Goal: Task Accomplishment & Management: Use online tool/utility

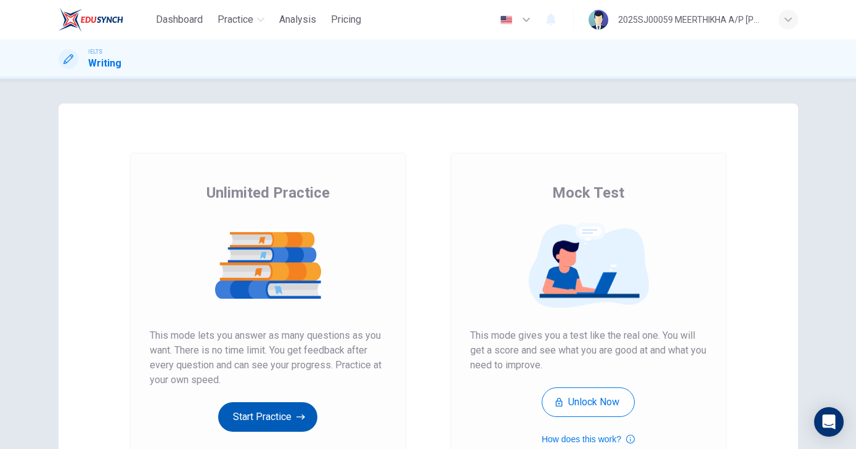
click at [261, 402] on button "Start Practice" at bounding box center [267, 417] width 99 height 30
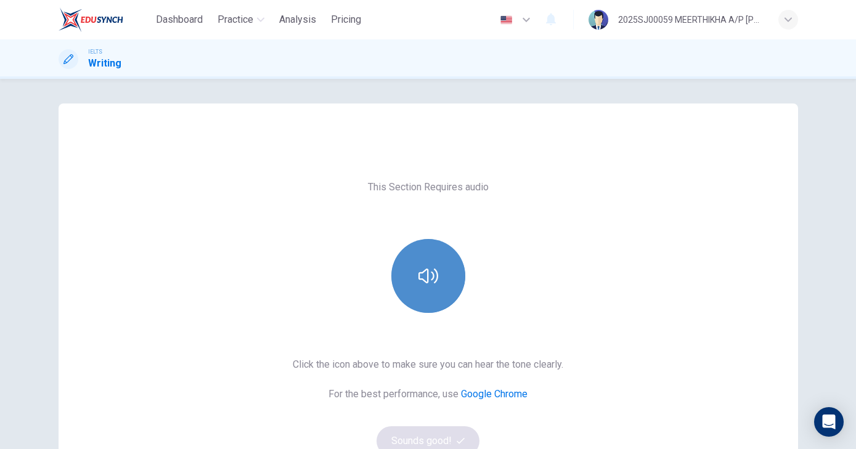
click at [412, 269] on button "button" at bounding box center [428, 276] width 74 height 74
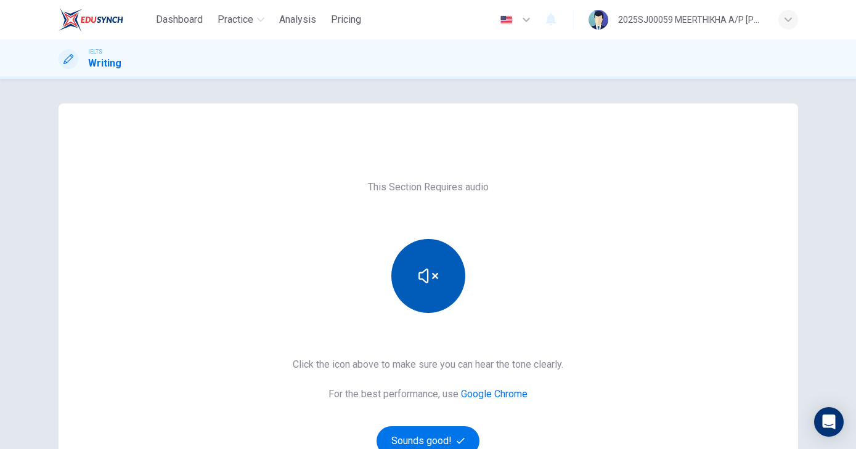
click at [412, 270] on button "button" at bounding box center [428, 276] width 74 height 74
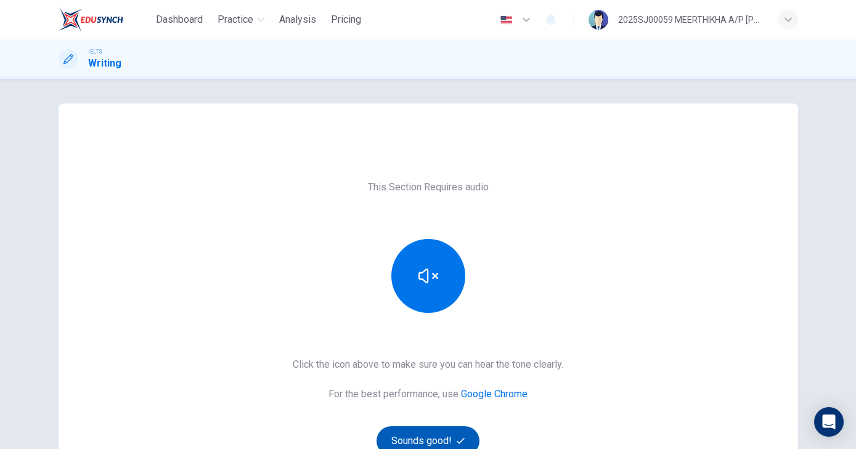
click at [422, 438] on button "Sounds good!" at bounding box center [429, 441] width 104 height 30
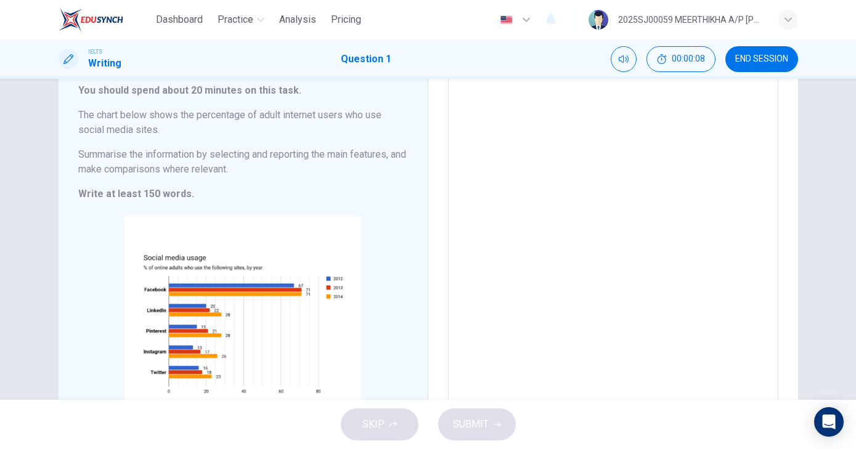
scroll to position [85, 0]
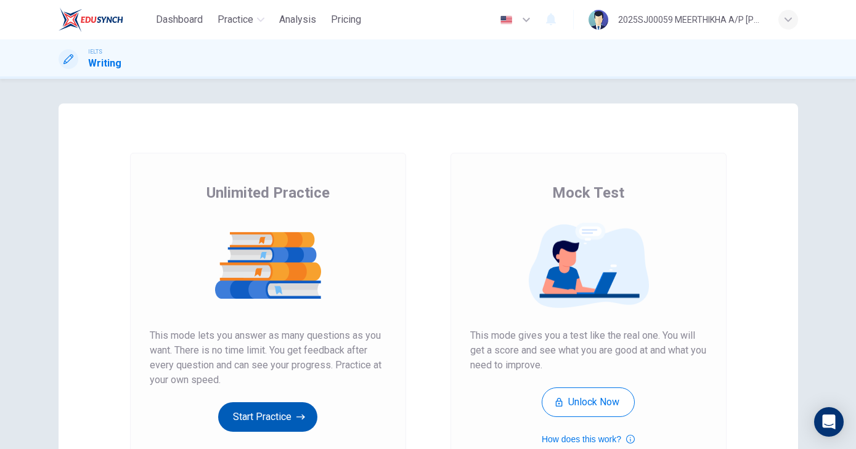
click at [262, 410] on button "Start Practice" at bounding box center [267, 417] width 99 height 30
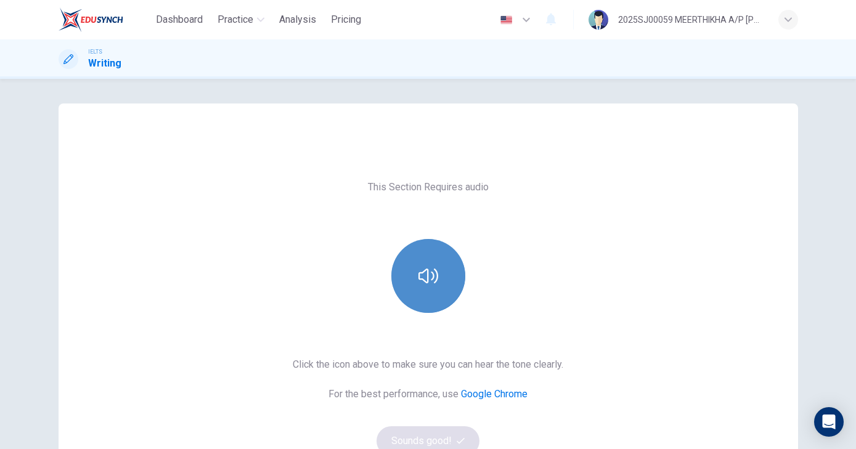
click at [422, 250] on button "button" at bounding box center [428, 276] width 74 height 74
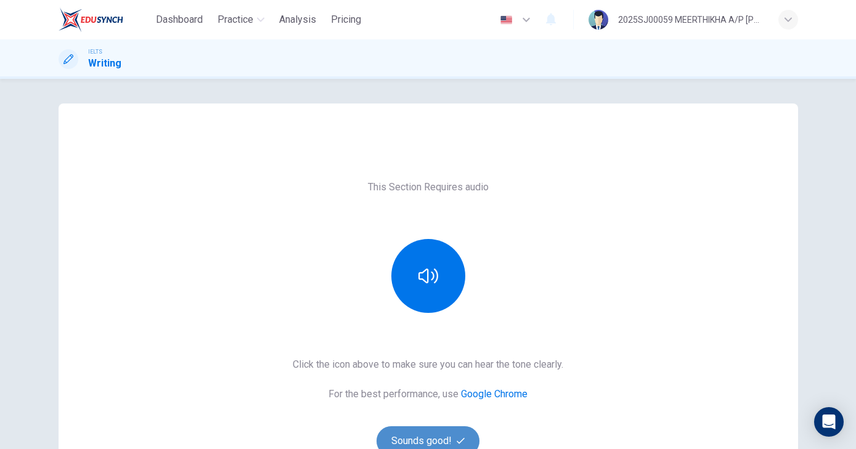
click at [429, 436] on button "Sounds good!" at bounding box center [429, 441] width 104 height 30
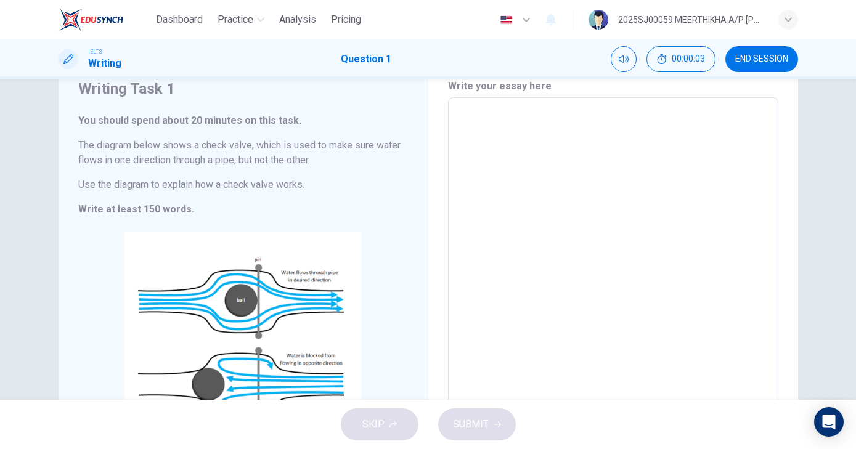
scroll to position [48, 0]
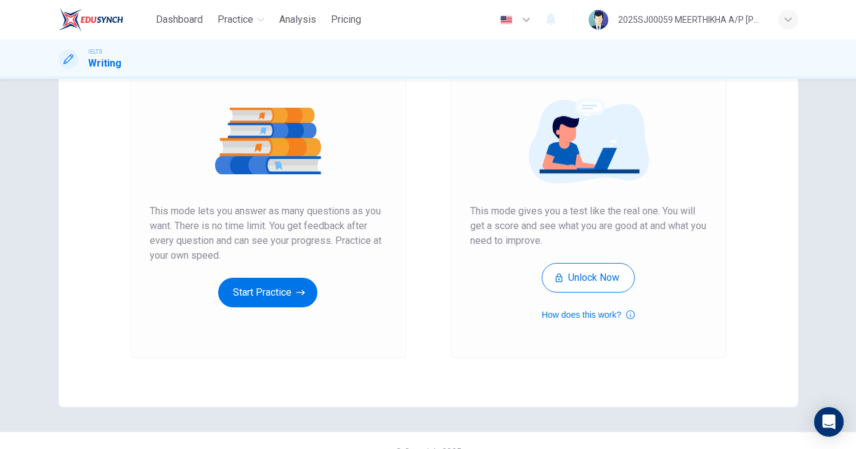
scroll to position [131, 0]
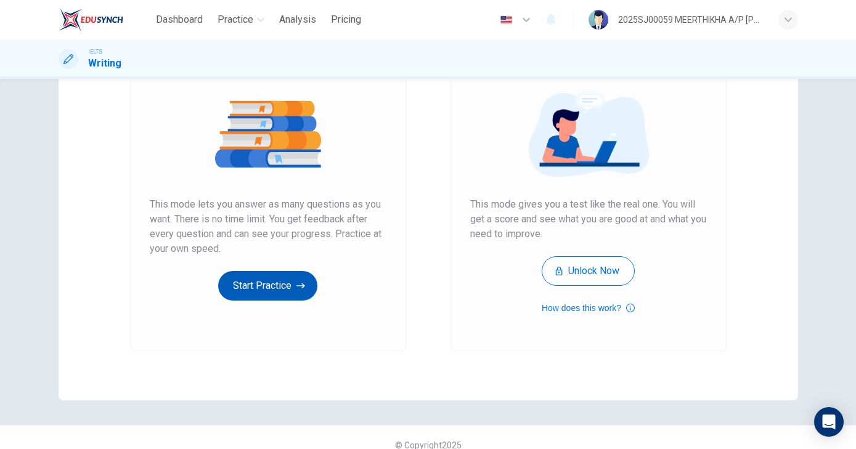
click at [286, 286] on button "Start Practice" at bounding box center [267, 286] width 99 height 30
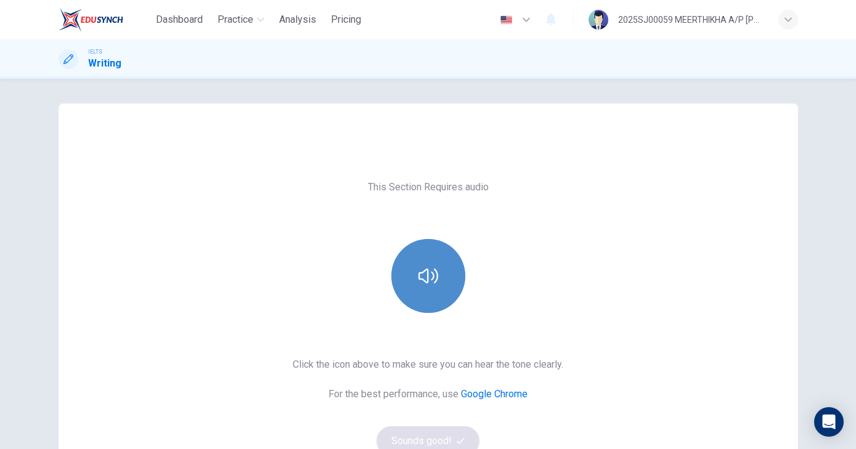
click at [428, 272] on icon "button" at bounding box center [428, 276] width 20 height 20
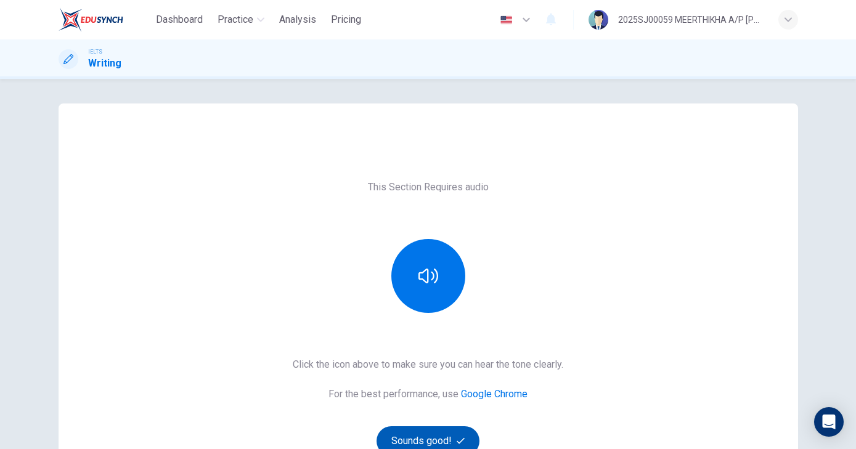
click at [424, 436] on button "Sounds good!" at bounding box center [429, 441] width 104 height 30
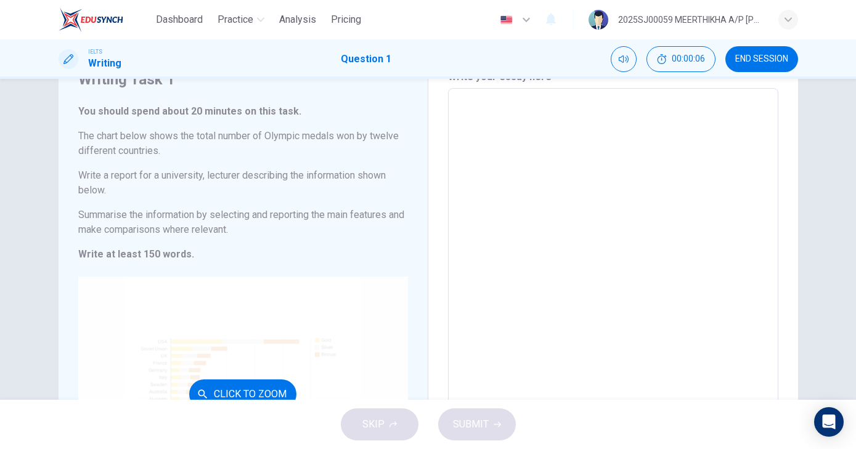
scroll to position [48, 0]
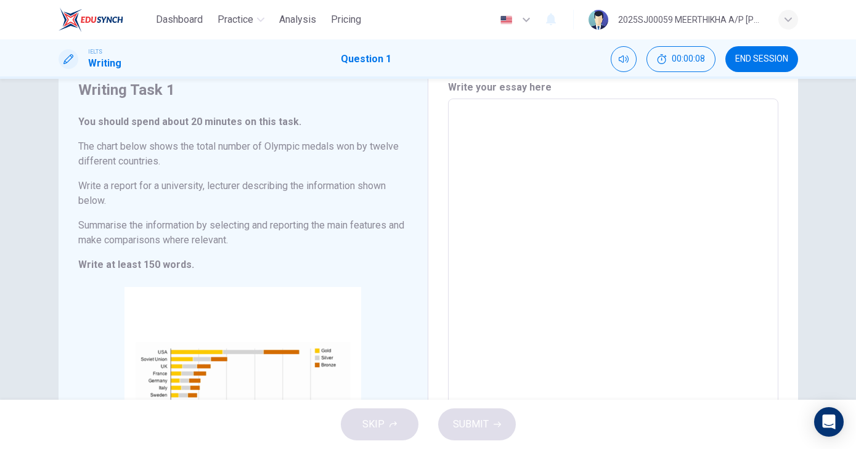
click at [489, 129] on textarea at bounding box center [613, 300] width 313 height 383
type textarea "T"
type textarea "x"
type textarea "TH"
type textarea "x"
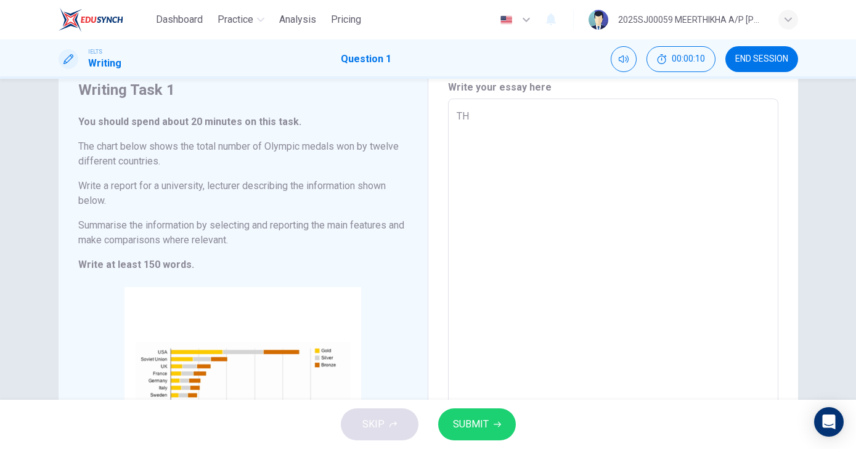
type textarea "THE"
type textarea "x"
type textarea "THE"
type textarea "x"
type textarea "THE"
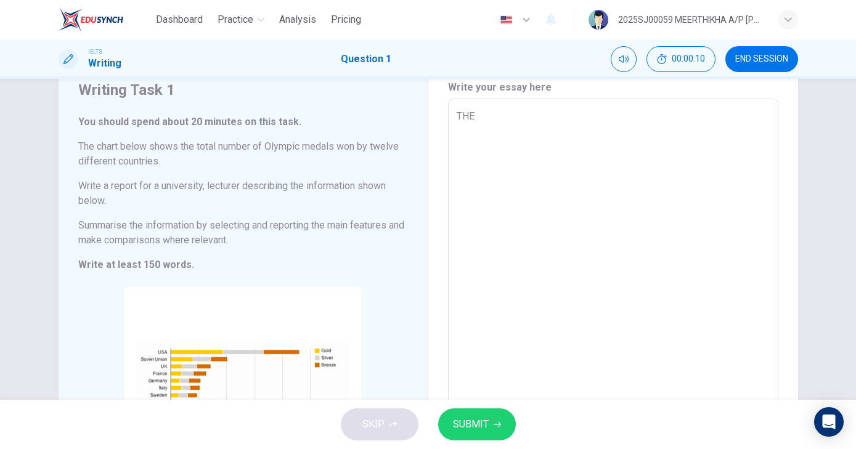
type textarea "x"
type textarea "TH"
type textarea "x"
type textarea "T"
type textarea "x"
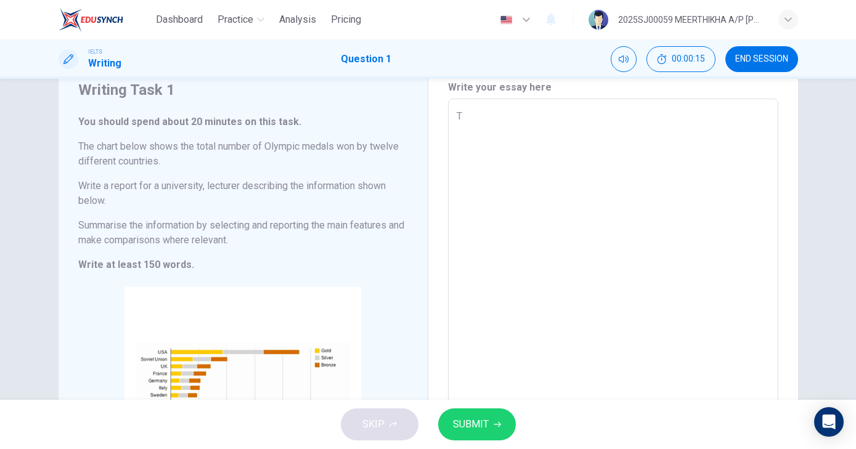
type textarea "Th"
type textarea "x"
type textarea "The"
type textarea "x"
type textarea "The"
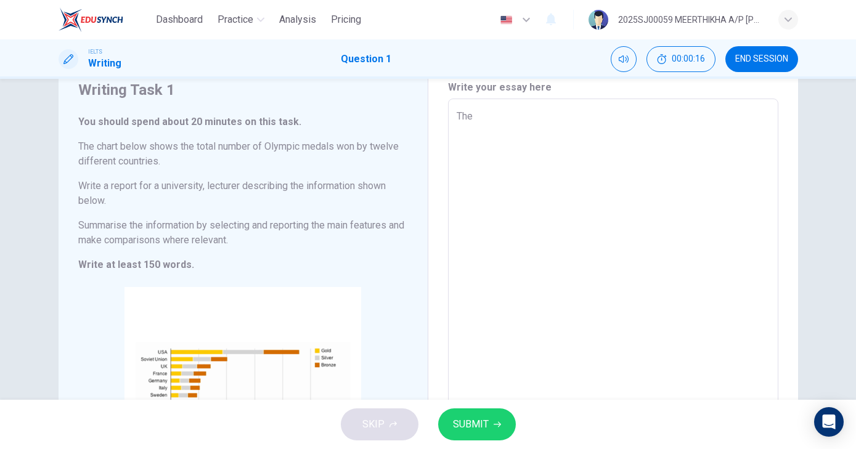
type textarea "x"
type textarea "The d"
type textarea "x"
type textarea "The di"
type textarea "x"
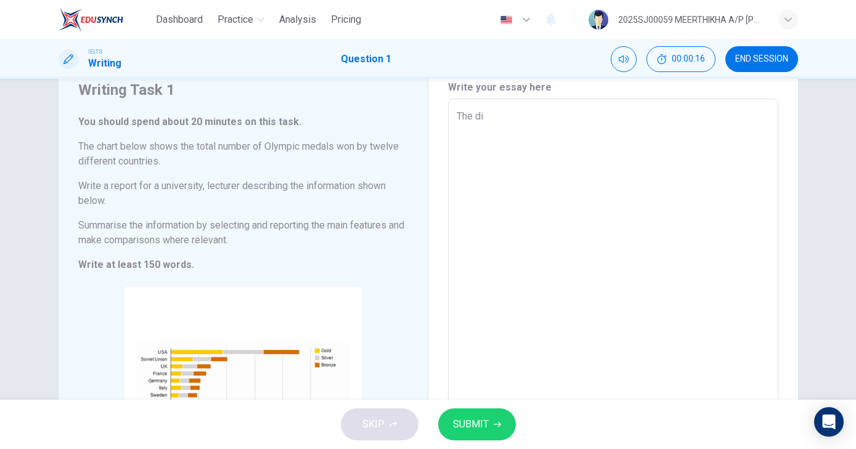
type textarea "The dia"
type textarea "x"
type textarea "The diag"
type textarea "x"
type textarea "The diaga"
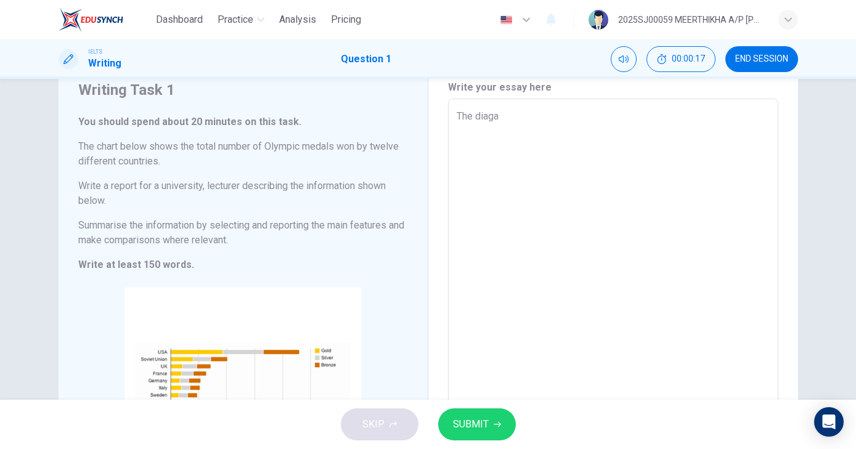
type textarea "x"
type textarea "The diagar"
type textarea "x"
type textarea "The diagara"
type textarea "x"
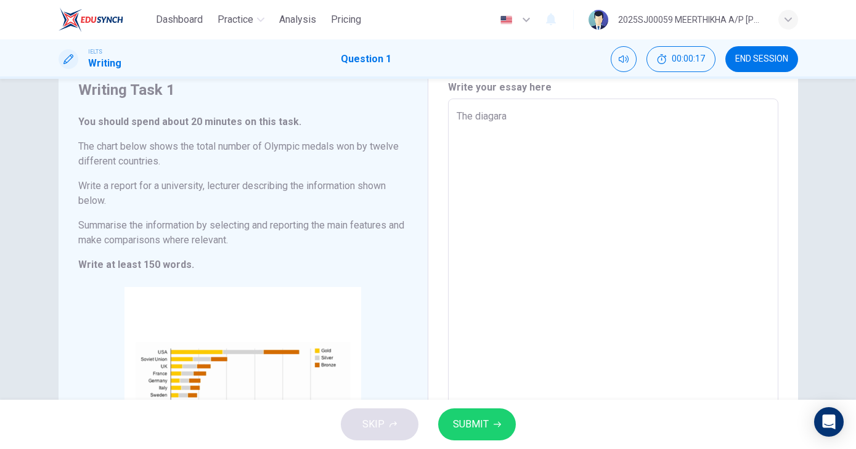
type textarea "The diagaram"
type textarea "x"
type textarea "The diagaram"
type textarea "x"
type textarea "The diagaram b"
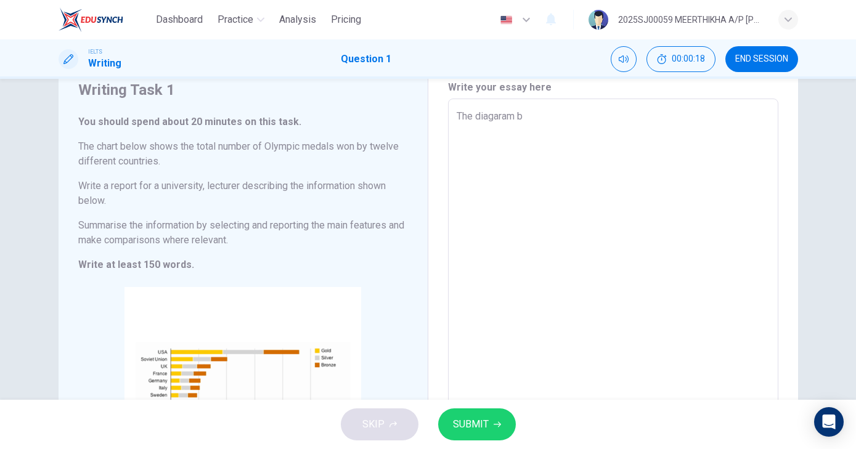
type textarea "x"
type textarea "The diagaram be"
type textarea "x"
type textarea "The diagaram bel"
type textarea "x"
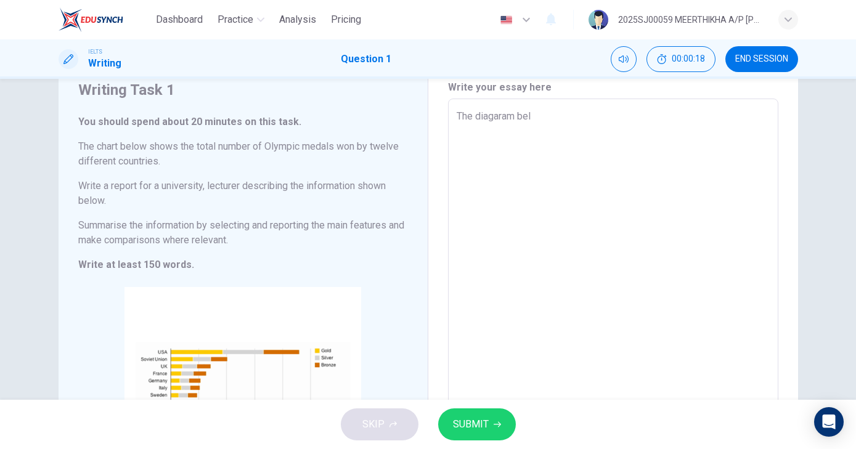
type textarea "The diagaram belo"
type textarea "x"
type textarea "The diagaram below"
type textarea "x"
type textarea "The diagaram below"
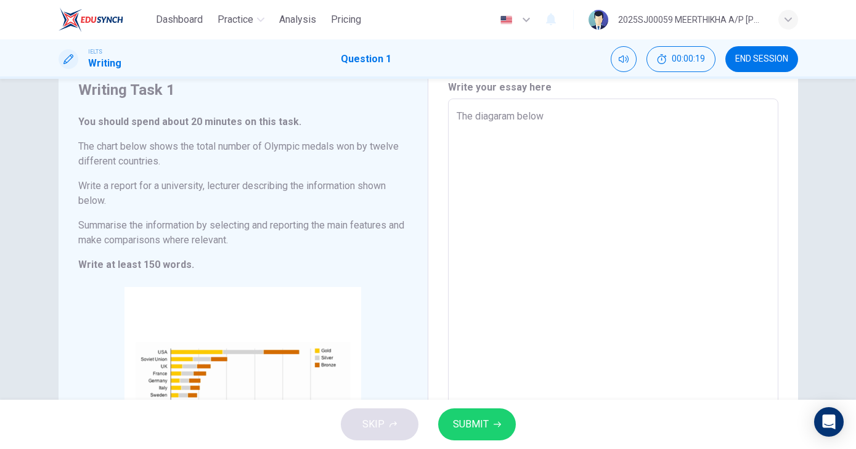
type textarea "x"
type textarea "The diagaram below s"
type textarea "x"
type textarea "The diagaram below sh"
type textarea "x"
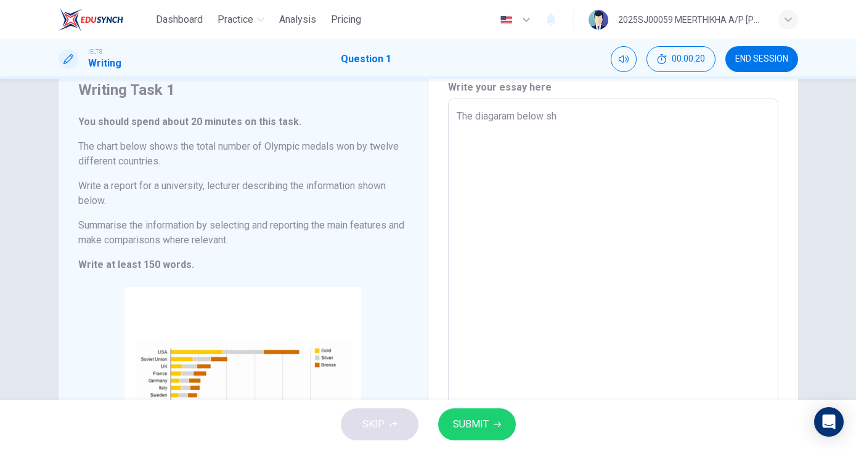
type textarea "The diagaram below sho"
type textarea "x"
type textarea "The diagaram below show"
type textarea "x"
type textarea "The diagaram below shows"
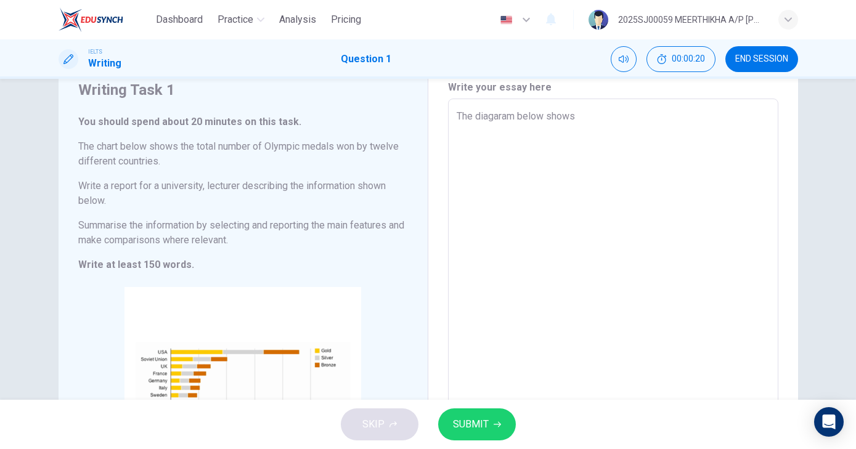
type textarea "x"
type textarea "The diagaram below shows"
type textarea "x"
type textarea "The diagaram below shows t"
type textarea "x"
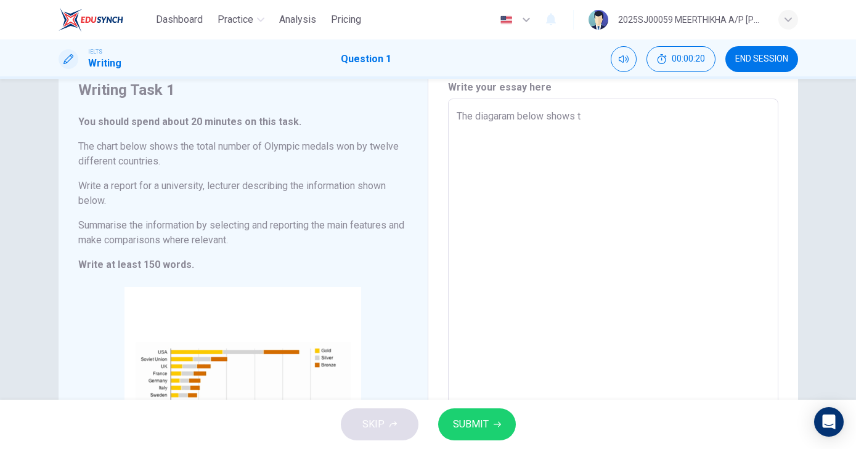
type textarea "The diagaram below shows th"
type textarea "x"
type textarea "The diagaram below shows the"
type textarea "x"
type textarea "The diagaram below shows the"
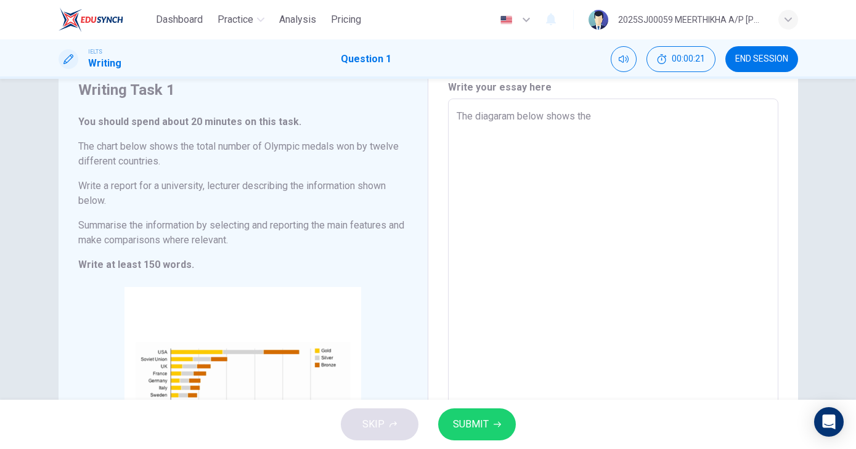
type textarea "x"
type textarea "The diagaram below shows the t"
type textarea "x"
type textarea "The diagaram below shows the to"
type textarea "x"
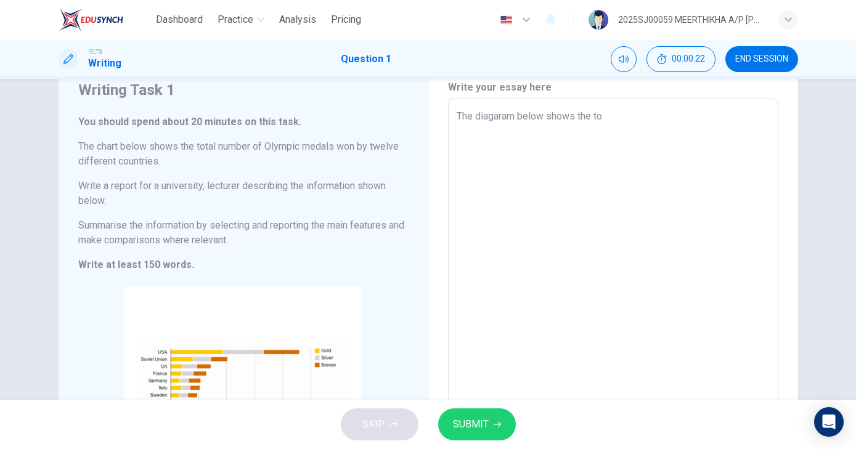
type textarea "The diagaram below shows the tot"
type textarea "x"
type textarea "The diagaram below shows the tota"
type textarea "x"
type textarea "The diagaram below shows the total"
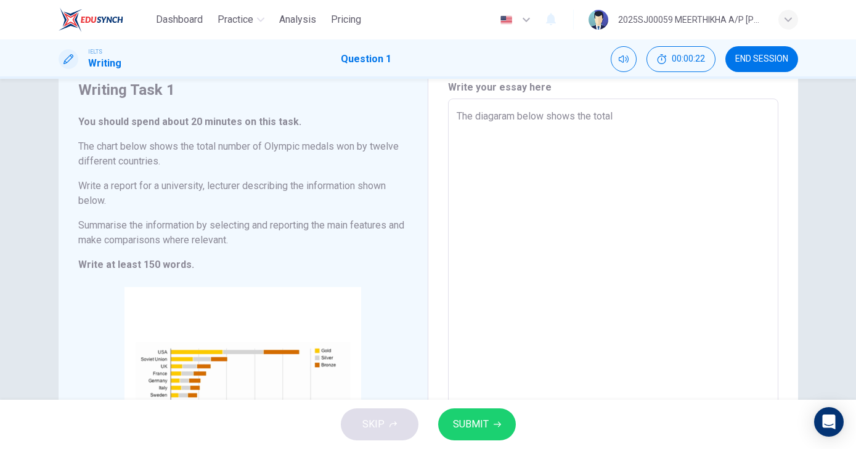
type textarea "x"
type textarea "The diagaram below shows the total"
type textarea "x"
type textarea "The diagaram below shows the total n"
type textarea "x"
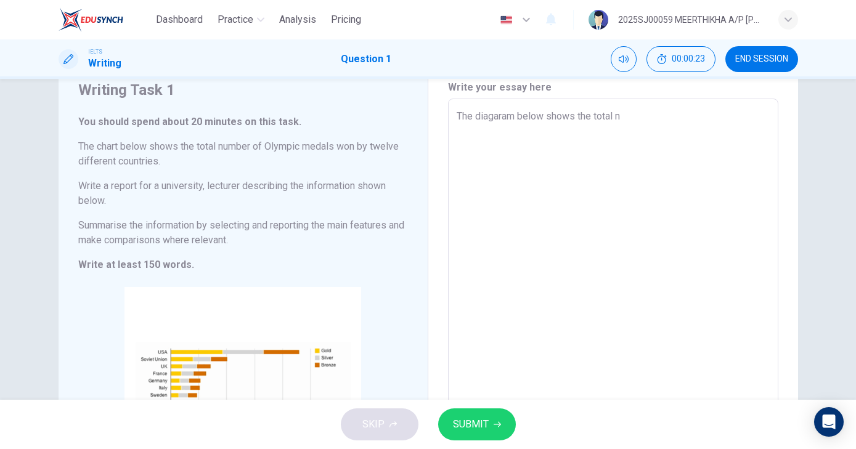
type textarea "The diagaram below shows the total nu"
type textarea "x"
type textarea "The diagaram below shows the total num"
type textarea "x"
type textarea "The diagaram below shows the total numb"
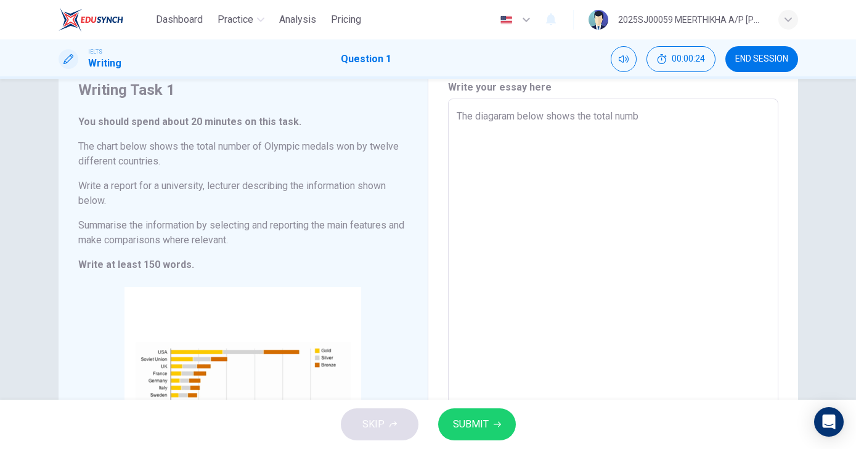
type textarea "x"
type textarea "The diagaram below shows the total numbe"
type textarea "x"
type textarea "The diagaram below shows the total number"
type textarea "x"
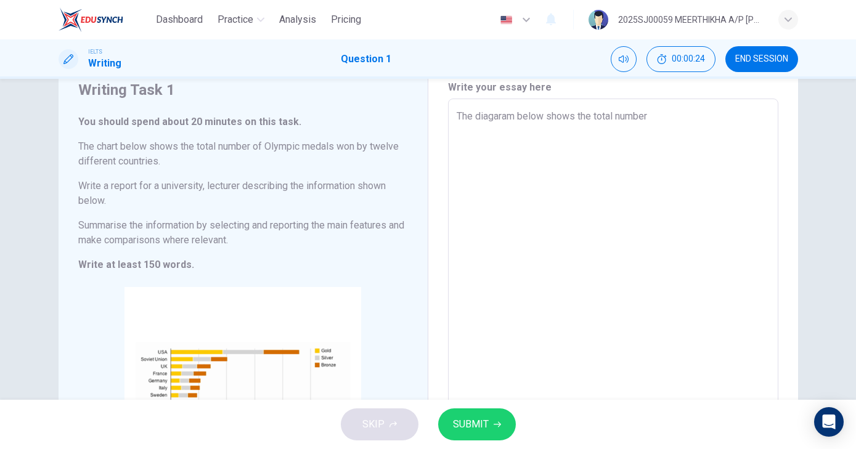
type textarea "The diagaram below shows the total number"
type textarea "x"
type textarea "The diagaram below shows the total number o"
type textarea "x"
type textarea "The diagaram below shows the total number of"
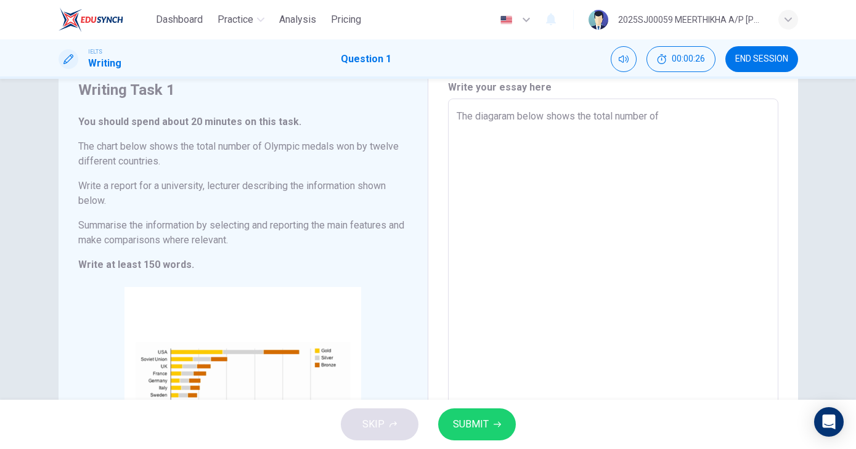
type textarea "x"
type textarea "The diagaram below shows the total number of"
type textarea "x"
type textarea "The diagaram below shows the total number of o"
type textarea "x"
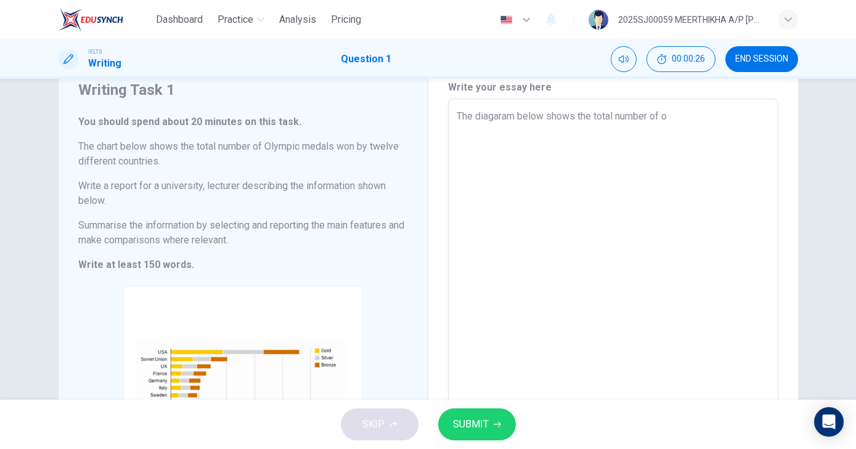
type textarea "The diagaram below shows the total number of ol"
type textarea "x"
type textarea "The diagaram below shows the total number of oly"
type textarea "x"
type textarea "The diagaram below shows the total number of olym"
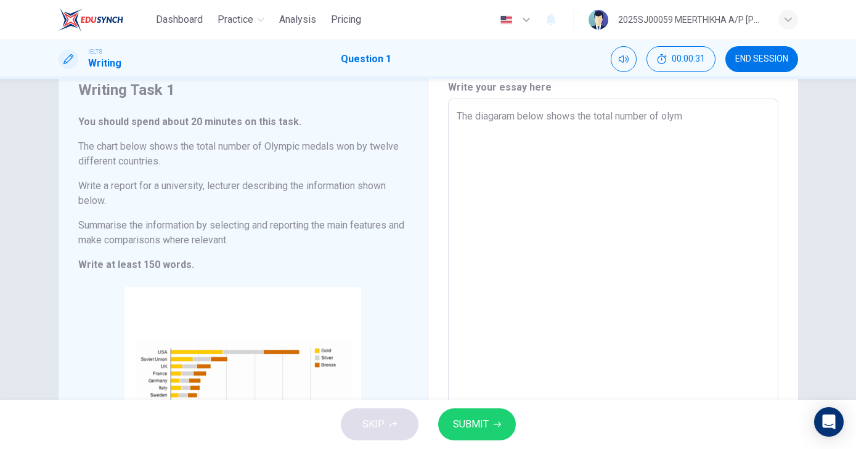
type textarea "x"
type textarea "The diagaram below shows the total number of olymp"
type textarea "x"
type textarea "The diagaram below shows the total number of olympi"
type textarea "x"
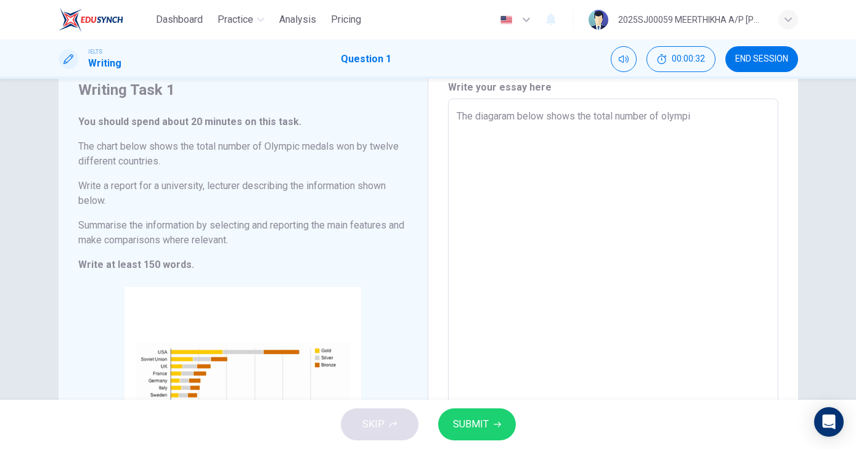
type textarea "The diagaram below shows the total number of olympic"
type textarea "x"
type textarea "The diagaram below shows the total number of olympic"
type textarea "x"
type textarea "The diagaram below shows the total number of olympic m"
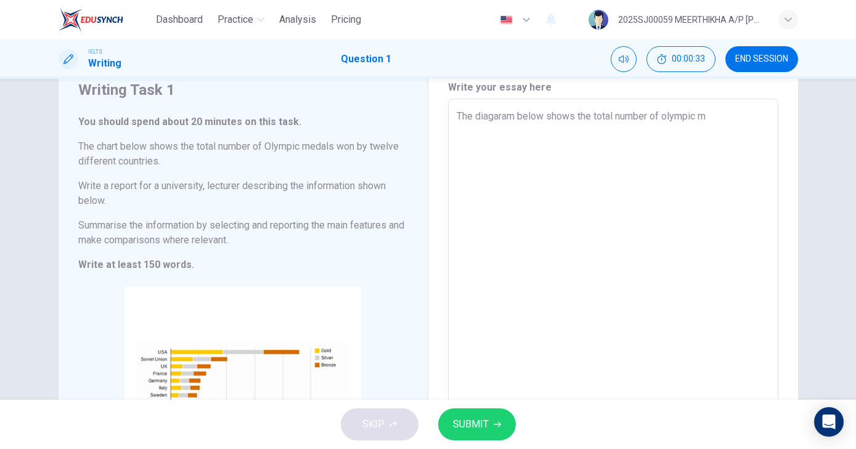
type textarea "x"
type textarea "The diagaram below shows the total number of olympic me"
type textarea "x"
type textarea "The diagaram below shows the total number of olympic med"
type textarea "x"
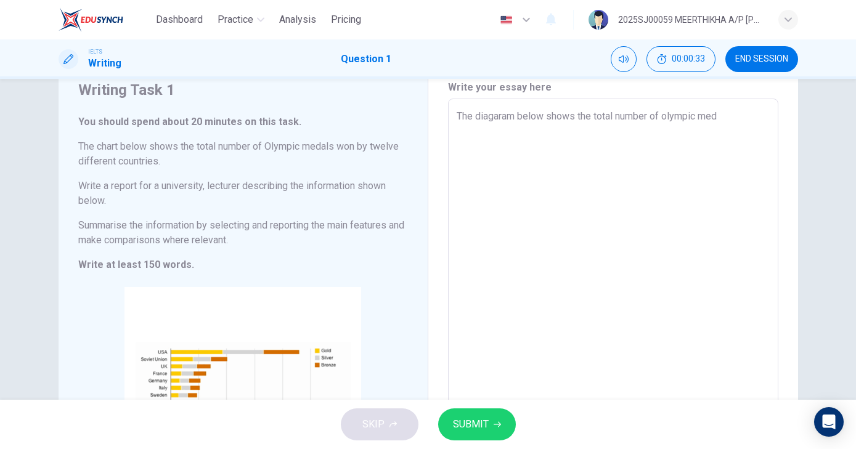
type textarea "The diagaram below shows the total number of olympic meda"
type textarea "x"
type textarea "The diagaram below shows the total number of olympic medal"
type textarea "x"
type textarea "The diagaram below shows the total number of olympic medals"
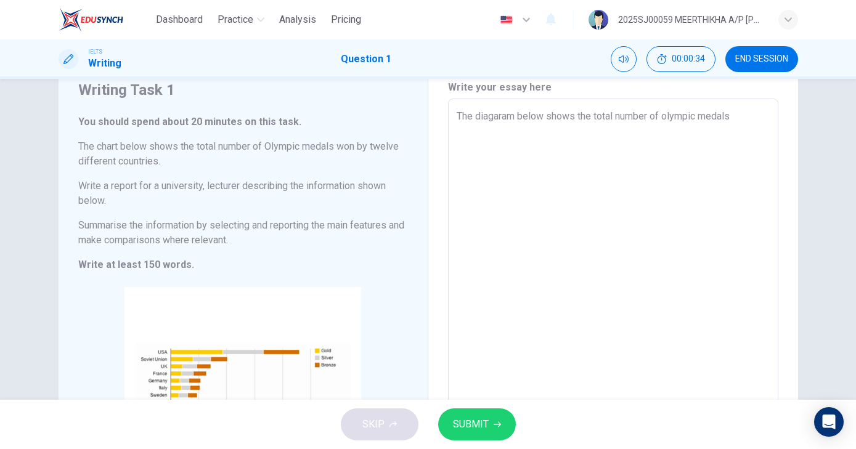
type textarea "x"
type textarea "The diagaram below shows the total number of olympic medals"
type textarea "x"
type textarea "The diagaram below shows the total number of olympic medals w"
type textarea "x"
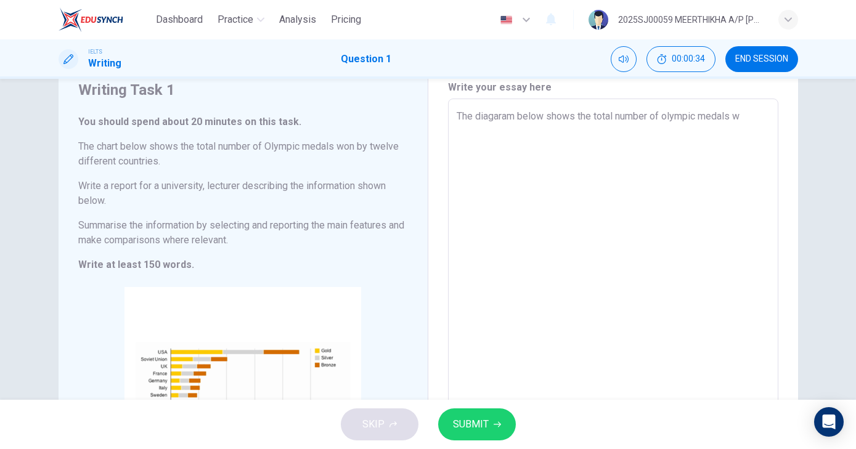
type textarea "The diagaram below shows the total number of olympic medals wo"
type textarea "x"
type textarea "The diagaram below shows the total number of olympic medals won"
type textarea "x"
type textarea "The diagaram below shows the total number of olympic medals won"
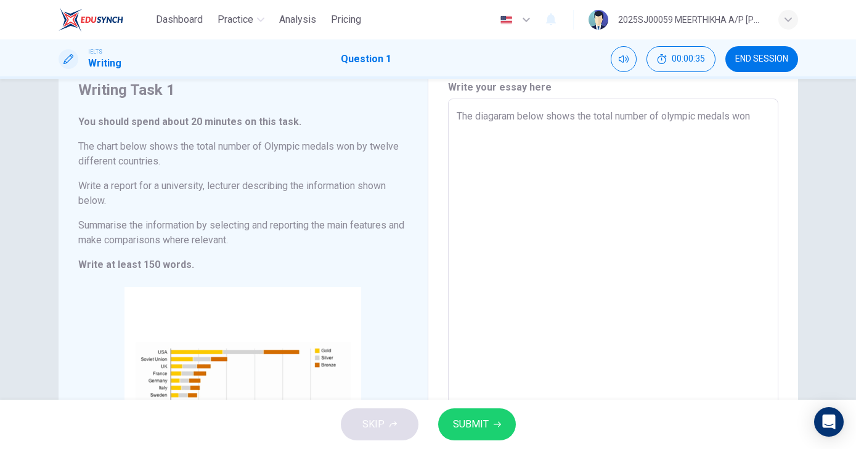
type textarea "x"
type textarea "The diagaram below shows the total number of olympic medals won b"
type textarea "x"
type textarea "The diagaram below shows the total number of olympic medals won by"
type textarea "x"
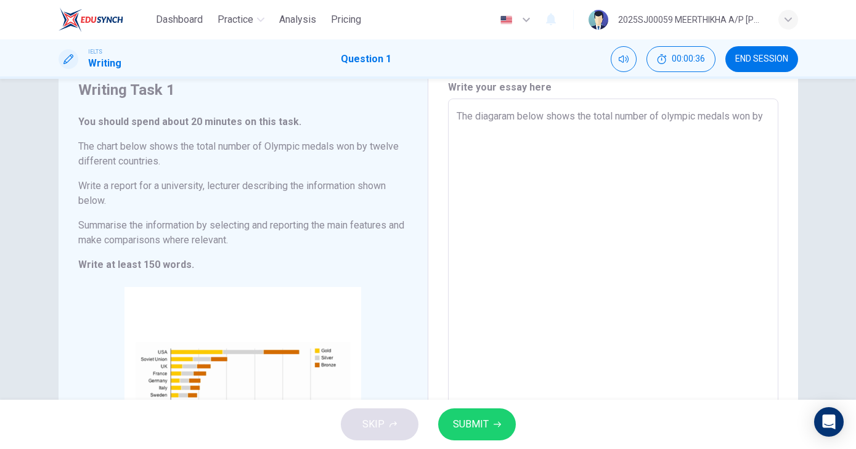
type textarea "The diagaram below shows the total number of olympic medals won by"
type textarea "x"
type textarea "The diagaram below shows the total number of olympic medals won by t"
type textarea "x"
type textarea "The diagaram below shows the total number of olympic medals won by tw"
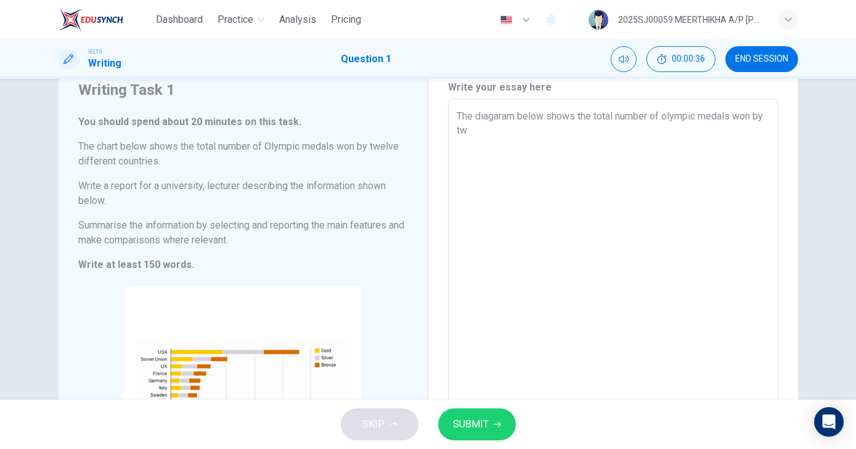
type textarea "x"
type textarea "The diagaram below shows the total number of olympic medals won by twe"
type textarea "x"
type textarea "The diagaram below shows the total number of olympic medals won by [PERSON_NAME]"
type textarea "x"
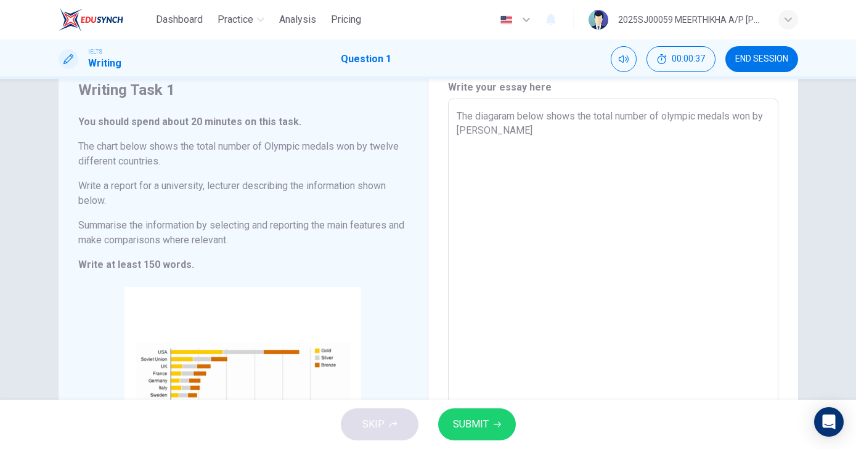
type textarea "The diagaram below shows the total number of olympic medals won by [PERSON_NAME]"
type textarea "x"
type textarea "The diagaram below shows the total number of olympic medals won by [PERSON_NAME]"
type textarea "x"
type textarea "The diagaram below shows the total number of olympic medals won by [PERSON_NAME]"
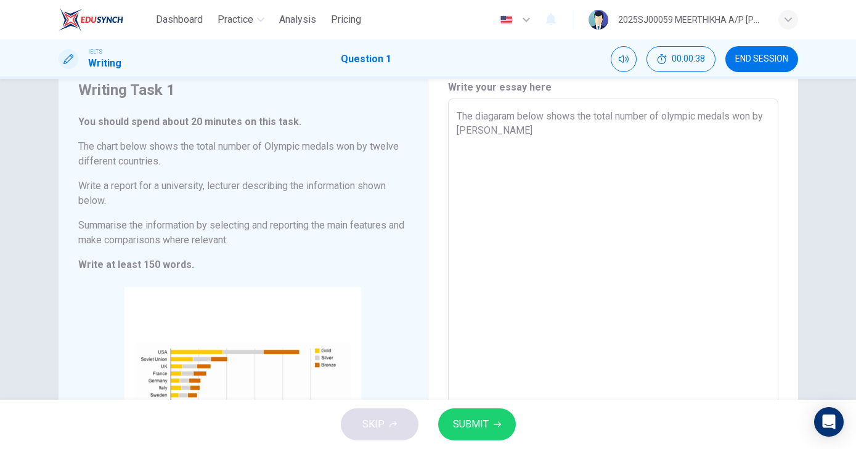
type textarea "x"
type textarea "The diagaram below shows the total number of olympic medals won by [PERSON_NAME]"
type textarea "x"
type textarea "The diagaram below shows the total number of olympic medals won by [PERSON_NAME]"
type textarea "x"
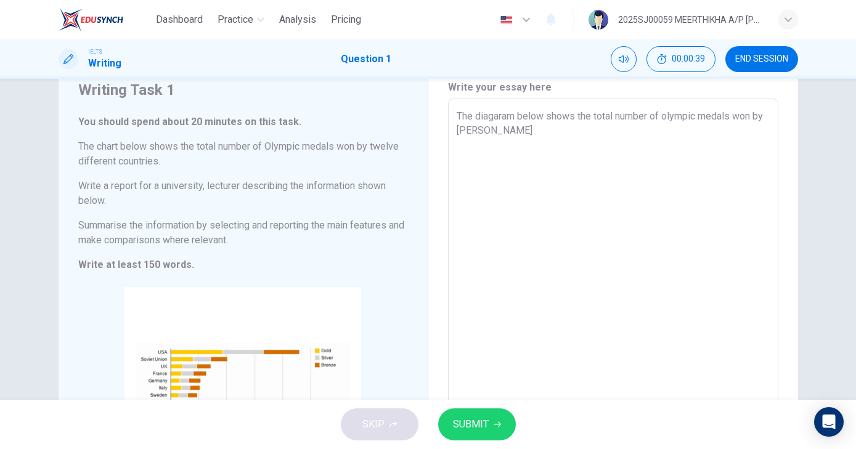
type textarea "The diagaram below shows the total number of olympic medals won by [PERSON_NAME]"
type textarea "x"
type textarea "The diagaram below shows the total number of olympic medals won by twelwe di"
type textarea "x"
type textarea "The diagaram below shows the total number of olympic medals won by twelwe dif"
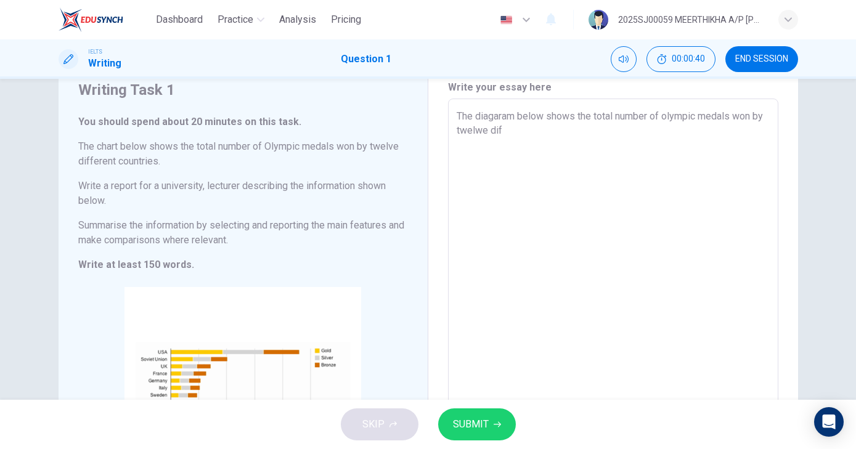
type textarea "x"
type textarea "The diagaram below shows the total number of olympic medals won by twelwe diff"
type textarea "x"
type textarea "The diagaram below shows the total number of olympic medals won by [PERSON_NAME]"
type textarea "x"
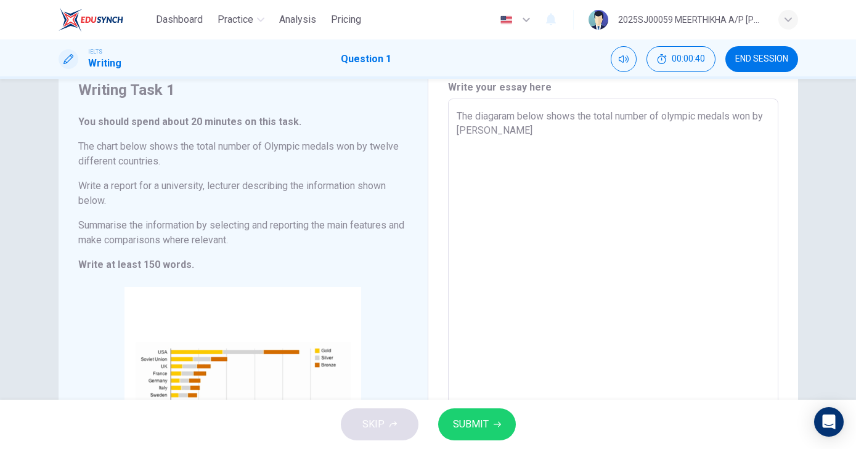
type textarea "The diagaram below shows the total number of olympic medals won by twelwe differ"
type textarea "x"
type textarea "The diagaram below shows the total number of olympic medals won by twelwe diffe…"
type textarea "x"
type textarea "The diagaram below shows the total number of olympic medals won by twelwe diffe…"
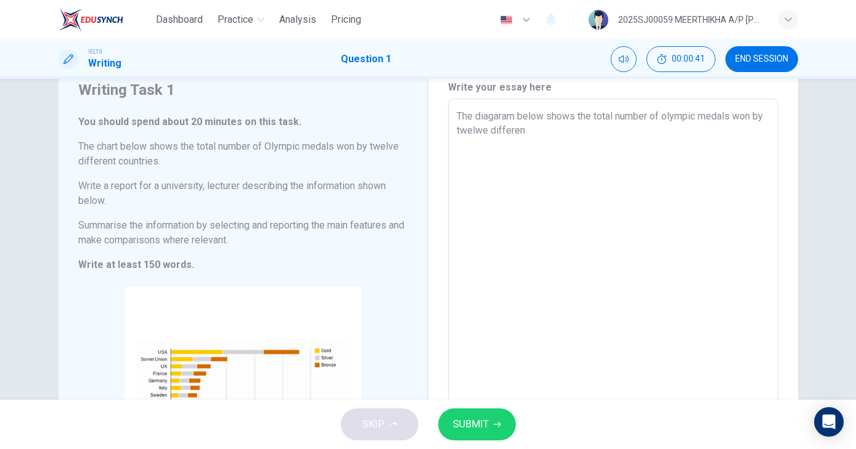
type textarea "x"
type textarea "The diagaram below shows the total number of olympic medals won by twelwe diffe…"
type textarea "x"
type textarea "The diagaram below shows the total number of olympic medals won by twelwe diffe…"
type textarea "x"
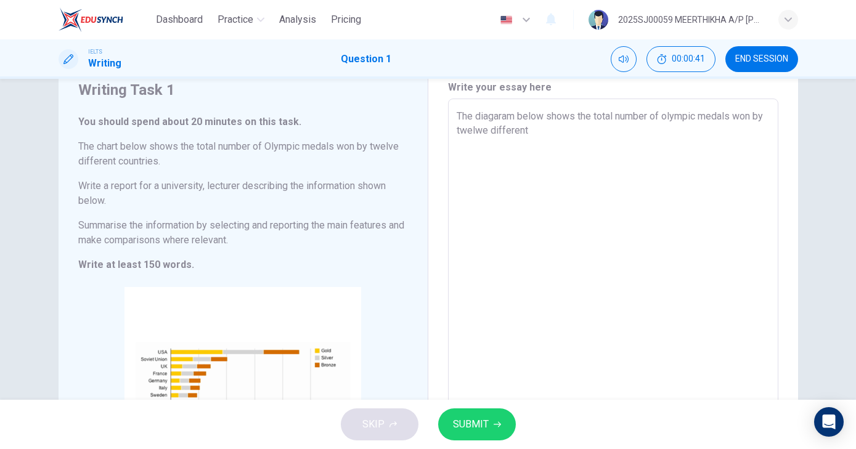
type textarea "The diagaram below shows the total number of olympic medals won by twelwe diffe…"
type textarea "x"
type textarea "The diagaram below shows the total number of olympic medals won by twelwe diffe…"
type textarea "x"
type textarea "The diagaram below shows the total number of olympic medals won by twelwe diffe…"
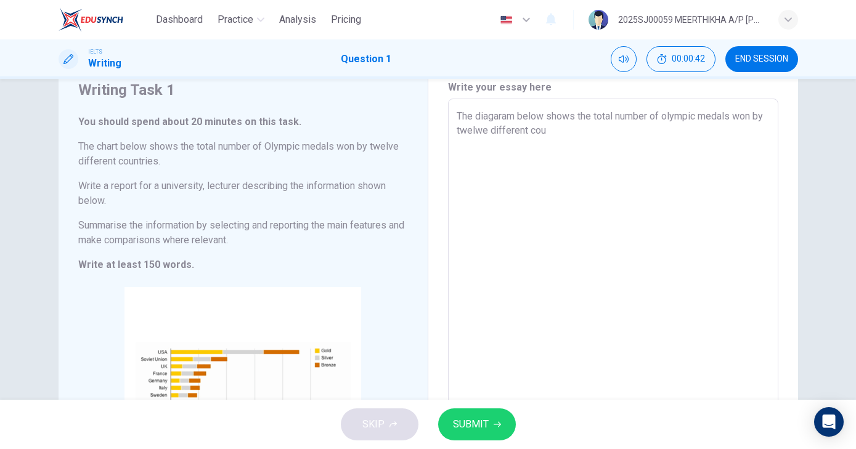
type textarea "x"
type textarea "The diagaram below shows the total number of olympic medals won by twelwe diffe…"
type textarea "x"
type textarea "The diagaram below shows the total number of olympic medals won by twelwe diffe…"
type textarea "x"
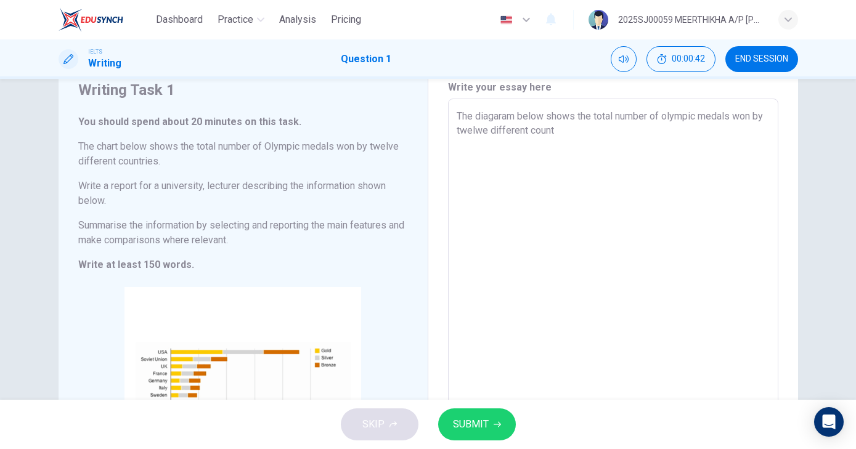
type textarea "The diagaram below shows the total number of olympic medals won by twelwe diffe…"
type textarea "x"
type textarea "The diagaram below shows the total number of olympic medals won by twelwe diffe…"
type textarea "x"
type textarea "The diagaram below shows the total number of olympic medals won by twelwe diffe…"
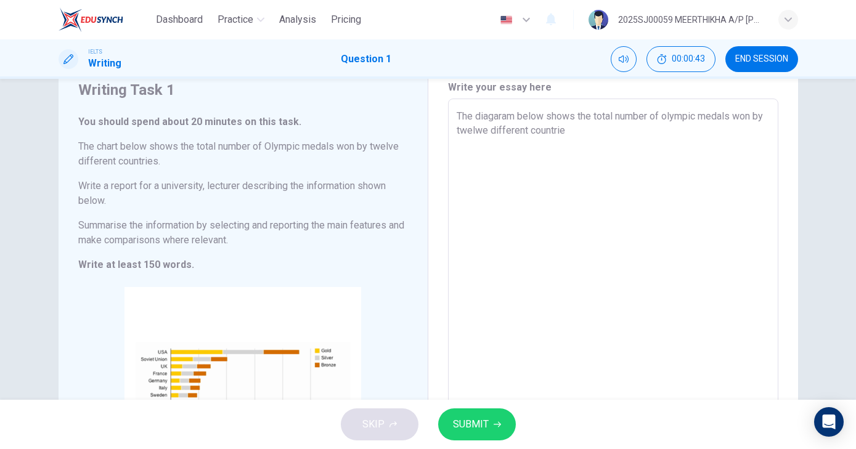
type textarea "x"
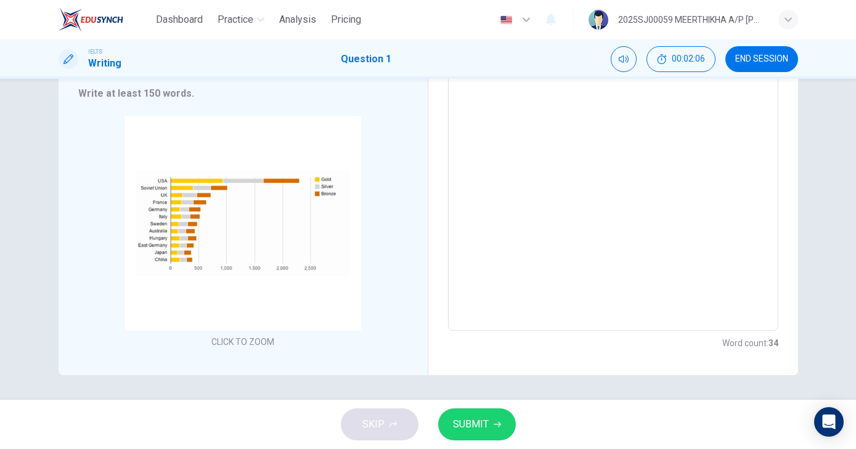
scroll to position [219, 0]
click at [486, 412] on button "SUBMIT" at bounding box center [477, 425] width 78 height 32
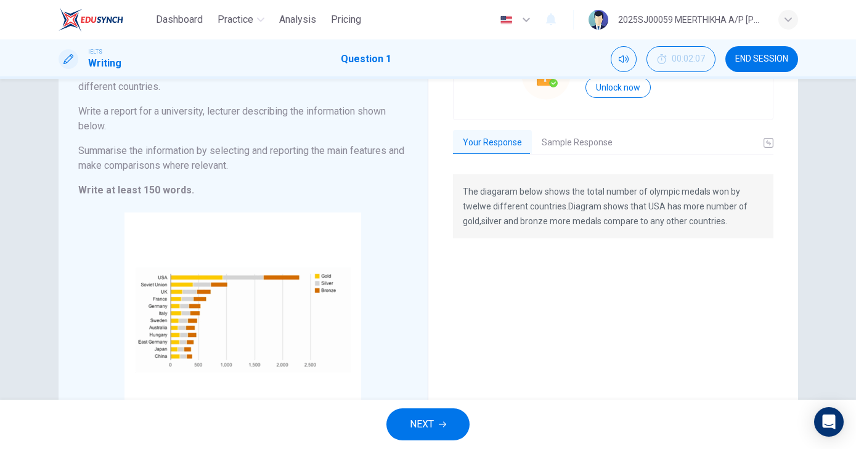
scroll to position [121, 0]
click at [565, 131] on div "Grade by Category Unlock Plus to see your Projected Scores! Unlock now Your Res…" at bounding box center [613, 215] width 320 height 417
click at [565, 131] on button "Sample Response" at bounding box center [577, 144] width 91 height 26
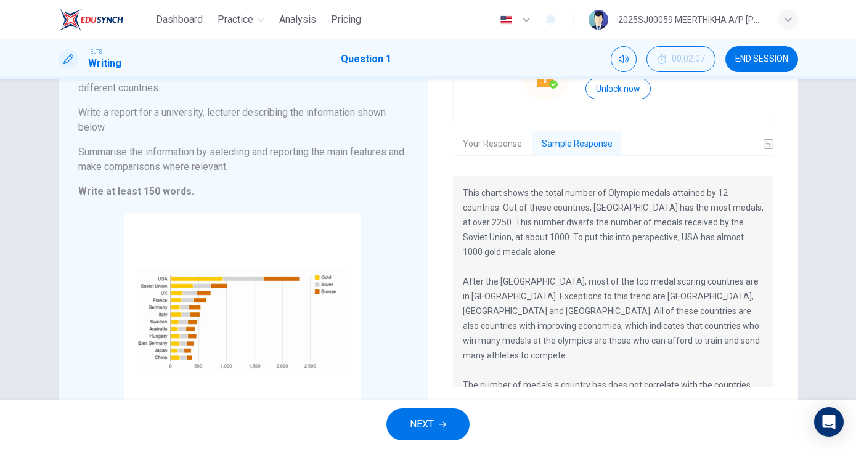
click at [565, 132] on button "Sample Response" at bounding box center [577, 144] width 91 height 26
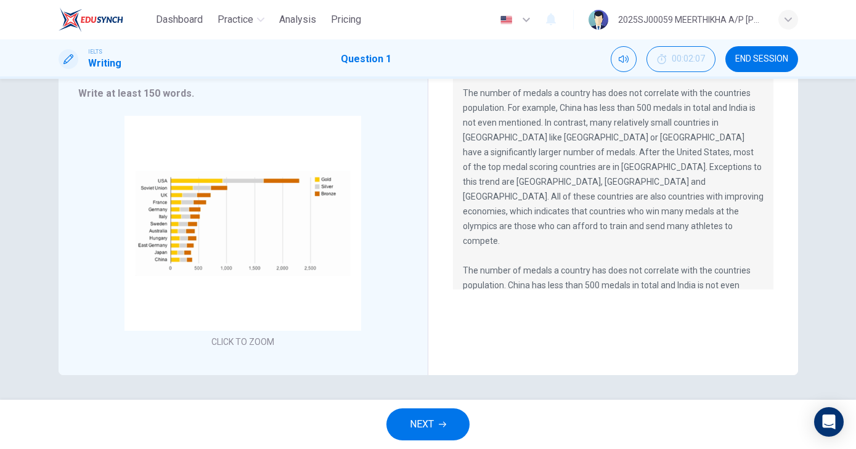
scroll to position [192, 0]
click at [434, 427] on span "NEXT" at bounding box center [422, 424] width 24 height 17
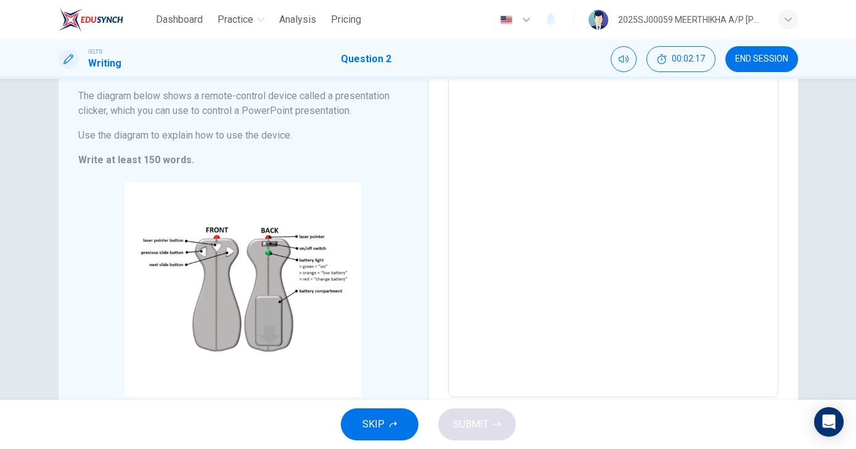
scroll to position [100, 0]
click at [495, 121] on textarea at bounding box center [613, 221] width 313 height 329
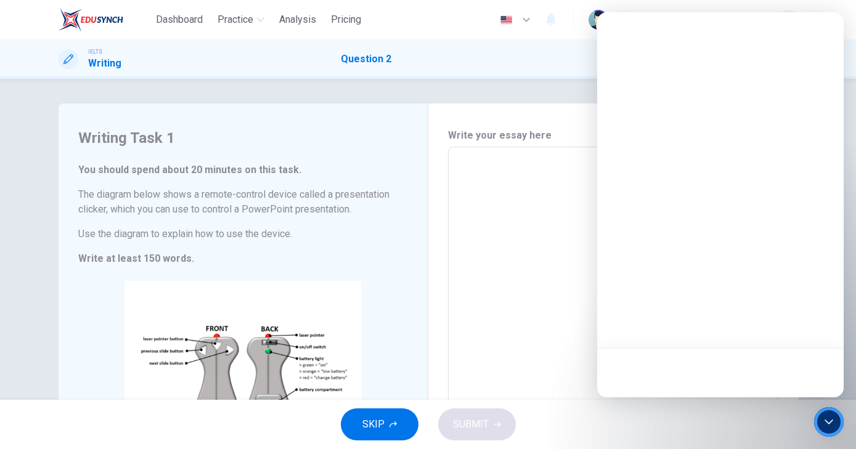
scroll to position [0, 0]
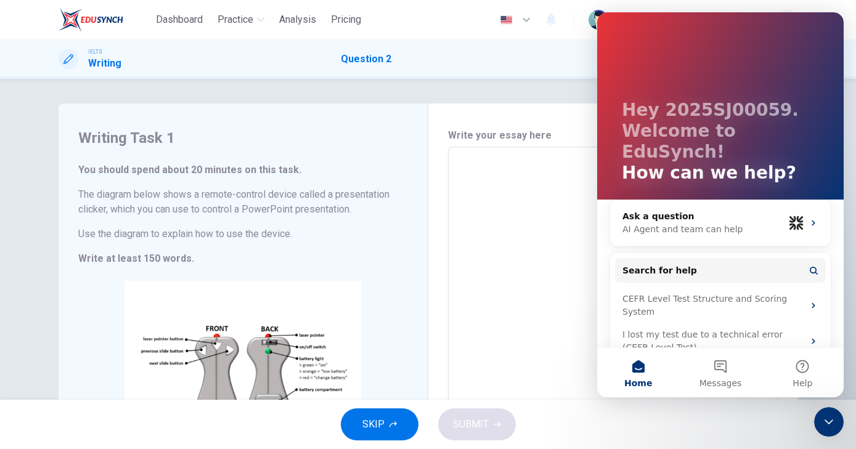
click at [481, 192] on textarea at bounding box center [613, 321] width 313 height 329
click at [505, 192] on textarea at bounding box center [613, 321] width 313 height 329
click at [544, 68] on div "IELTS Writing Question 2 00:02:29 END SESSION" at bounding box center [428, 59] width 779 height 26
click at [750, 104] on p "Hey 2025SJ00059. Welcome to EduSynch!" at bounding box center [720, 131] width 197 height 63
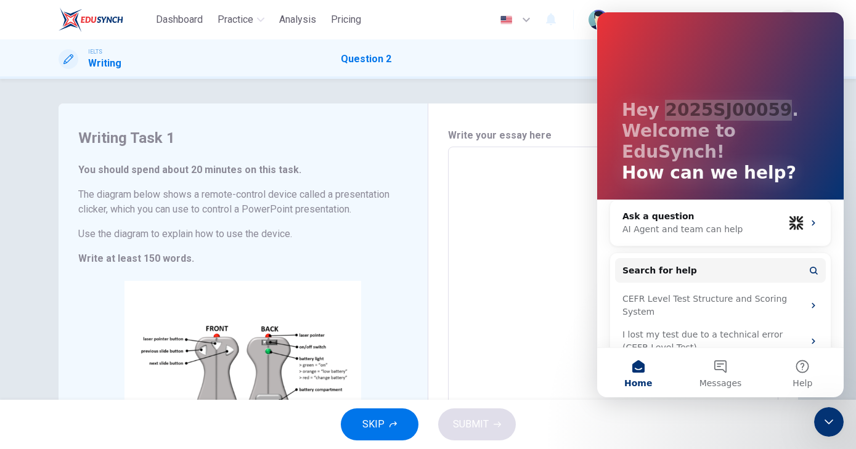
click at [524, 324] on textarea at bounding box center [613, 321] width 313 height 329
click at [834, 415] on icon "Close Intercom Messenger" at bounding box center [829, 422] width 15 height 15
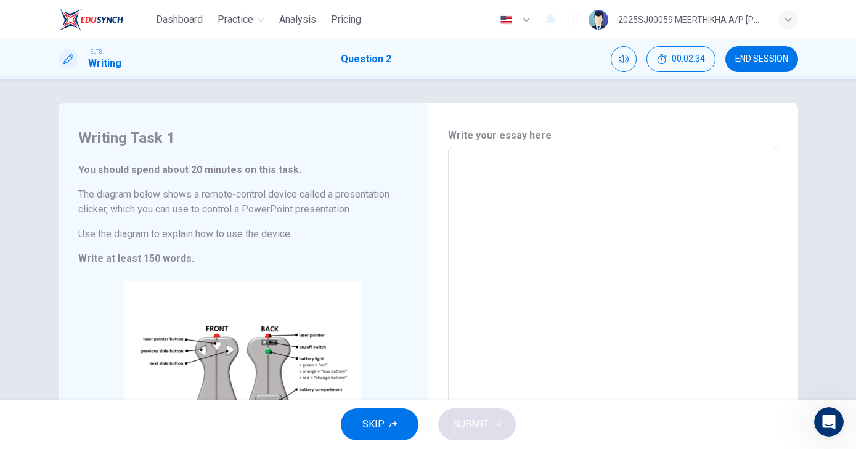
click at [474, 172] on textarea at bounding box center [613, 321] width 313 height 329
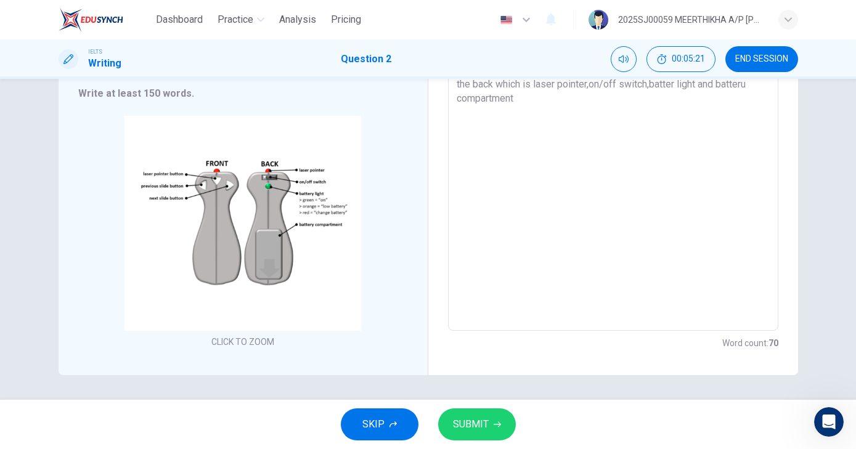
click at [467, 409] on button "SUBMIT" at bounding box center [477, 425] width 78 height 32
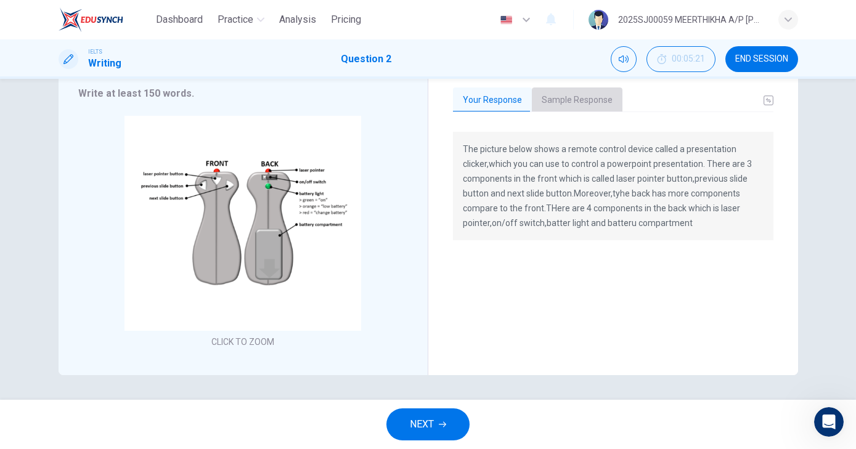
click at [577, 102] on button "Sample Response" at bounding box center [577, 101] width 91 height 26
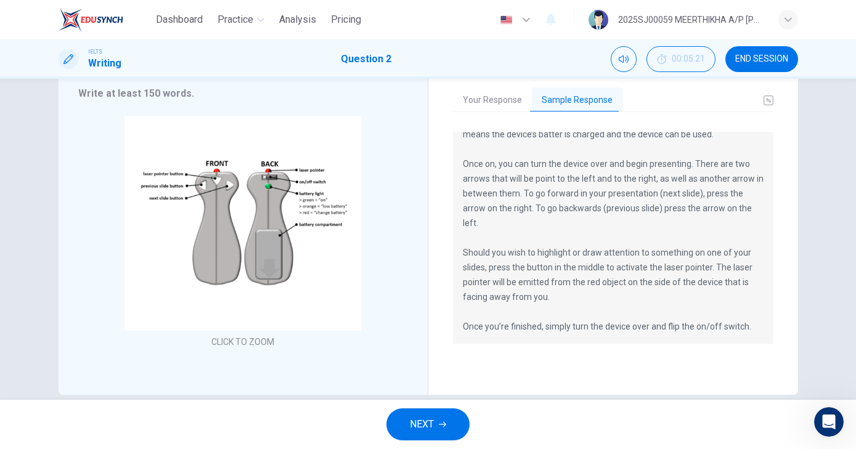
scroll to position [192, 0]
click at [426, 425] on span "NEXT" at bounding box center [422, 424] width 24 height 17
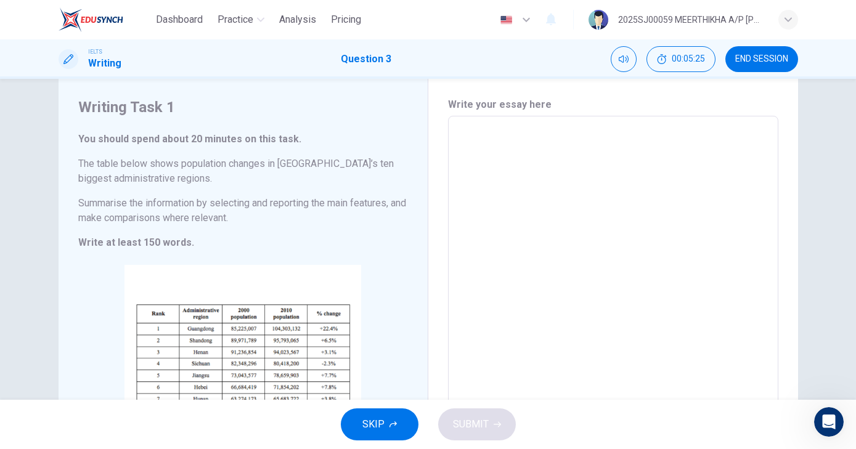
scroll to position [32, 0]
click at [519, 149] on textarea at bounding box center [613, 297] width 313 height 344
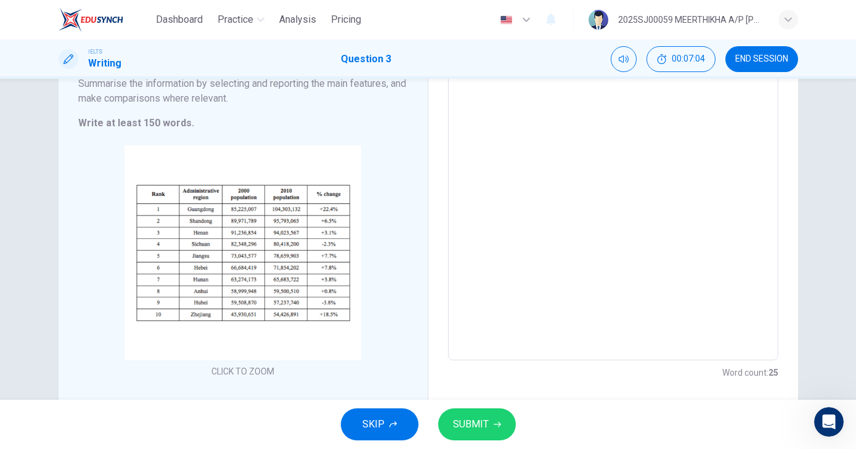
scroll to position [156, 0]
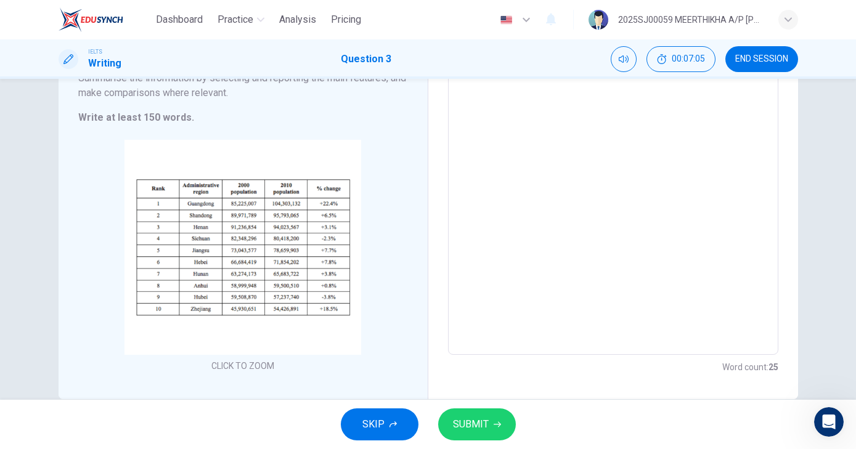
click at [463, 422] on span "SUBMIT" at bounding box center [471, 424] width 36 height 17
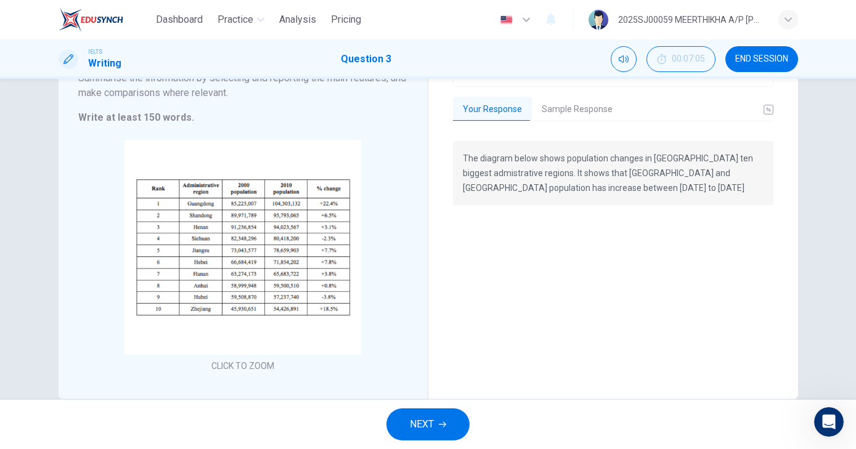
click at [581, 113] on button "Sample Response" at bounding box center [577, 110] width 91 height 26
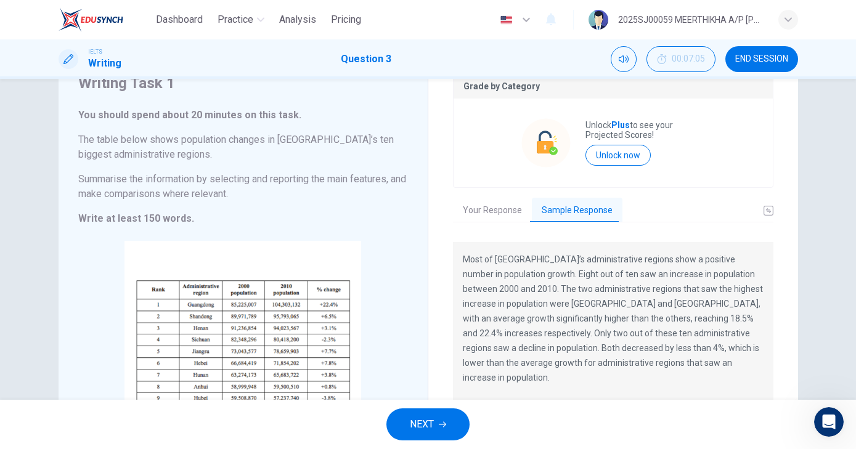
scroll to position [69, 0]
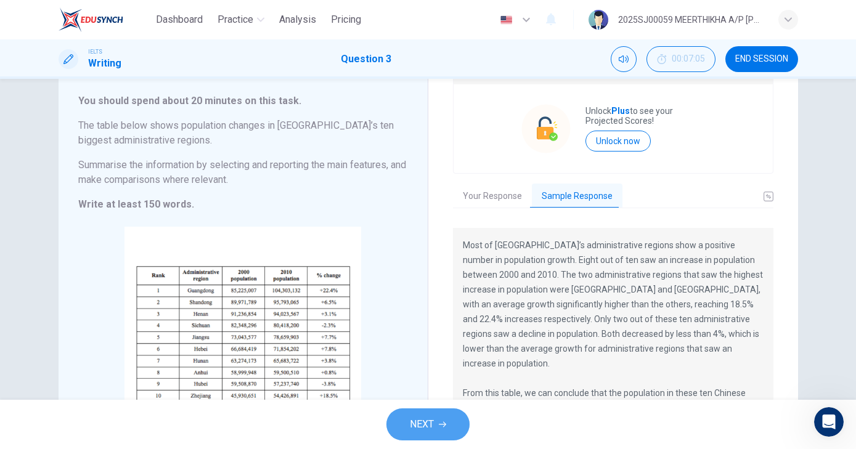
click at [439, 425] on icon "button" at bounding box center [442, 425] width 7 height 6
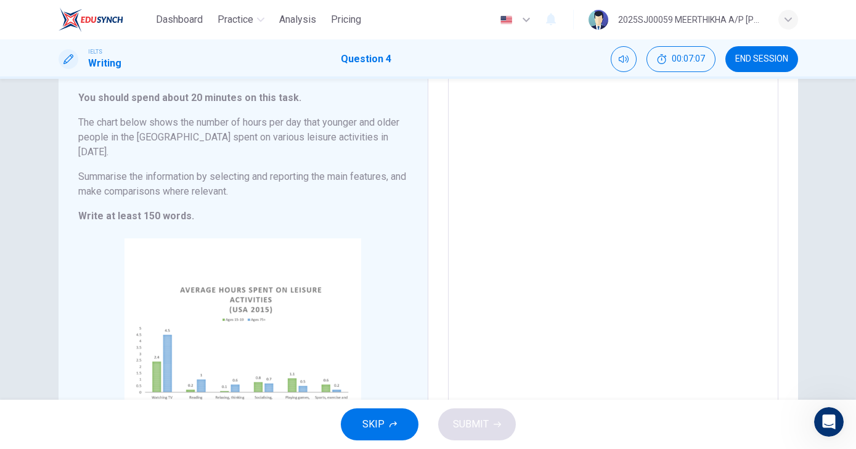
scroll to position [70, 0]
click at [482, 113] on textarea at bounding box center [613, 266] width 313 height 359
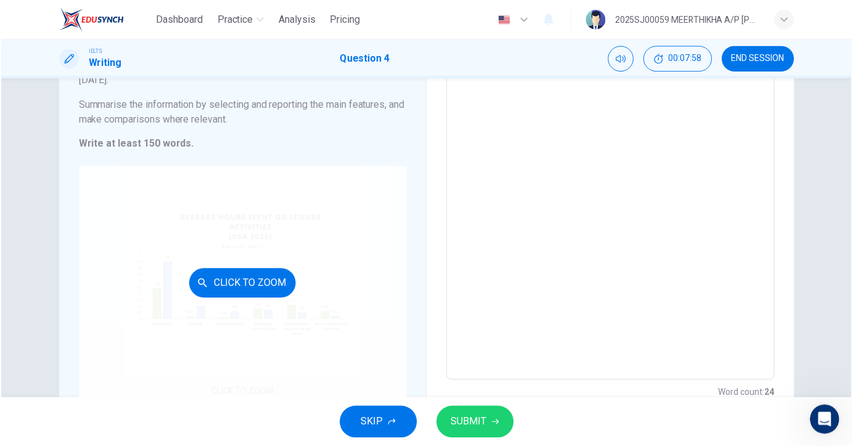
scroll to position [145, 0]
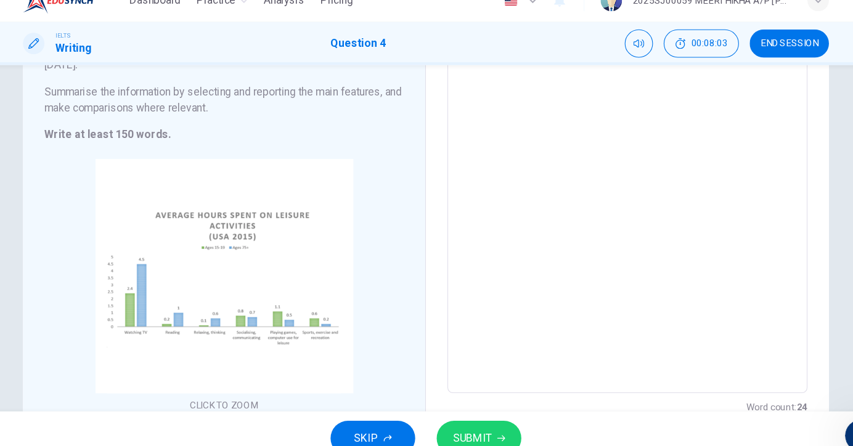
click at [455, 120] on textarea "The diagram below shows the number of hours per day that younger and older peop…" at bounding box center [611, 191] width 313 height 359
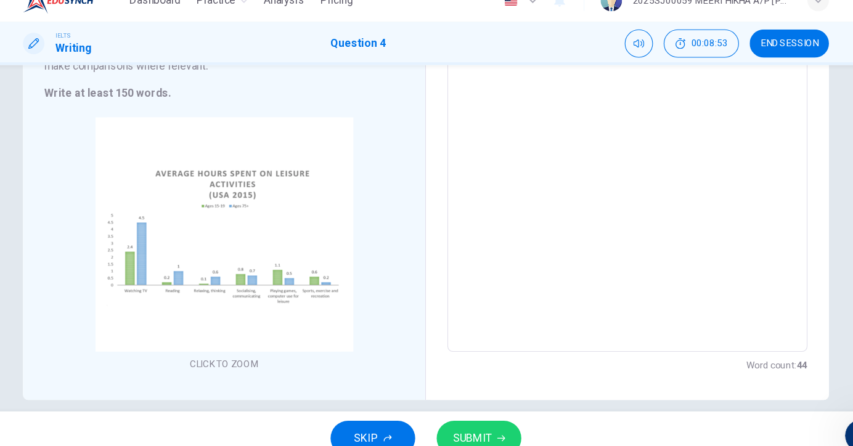
scroll to position [183, 0]
click at [451, 413] on span "SUBMIT" at bounding box center [469, 421] width 36 height 17
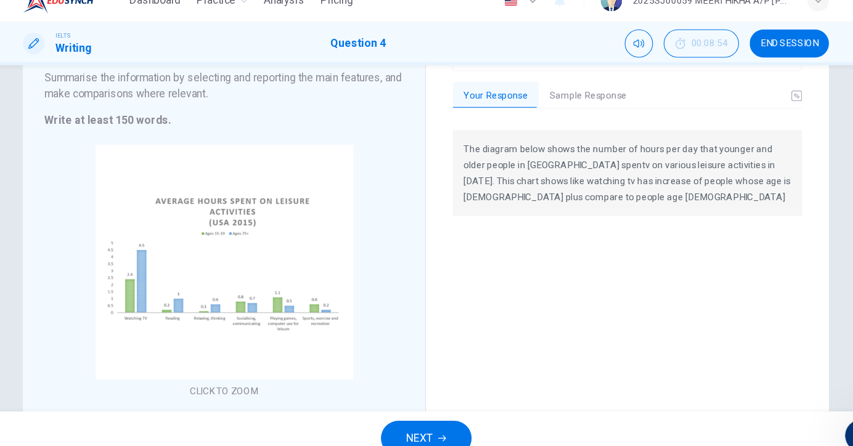
scroll to position [156, 0]
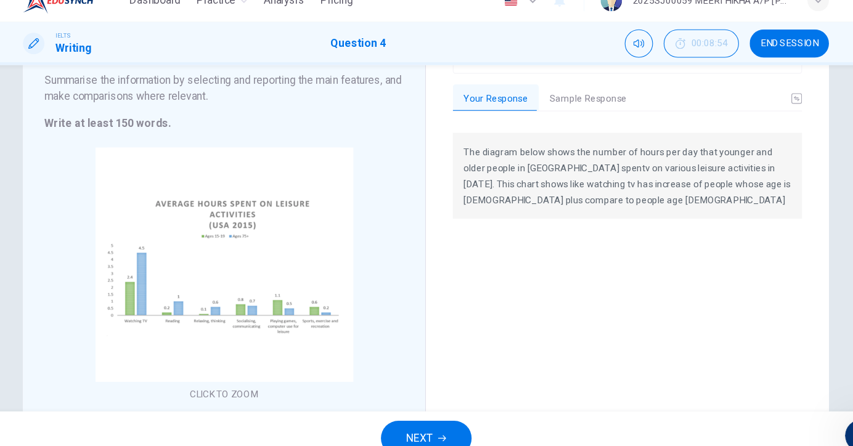
click at [535, 97] on button "Sample Response" at bounding box center [575, 110] width 91 height 26
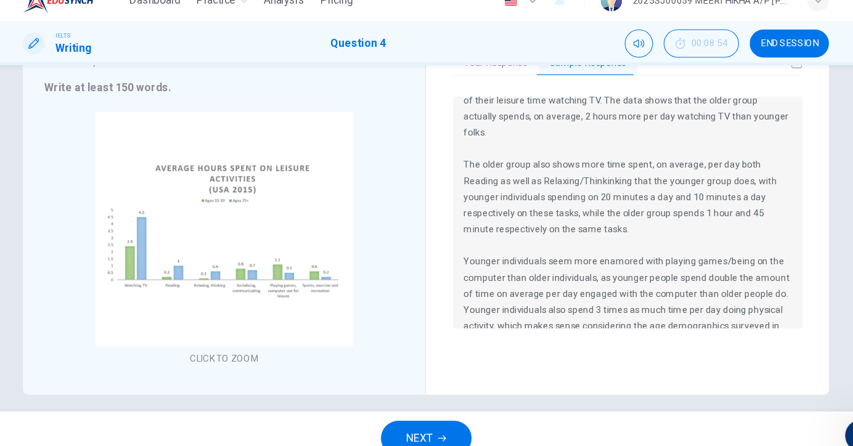
scroll to position [187, 0]
click at [410, 406] on button "NEXT" at bounding box center [426, 422] width 83 height 32
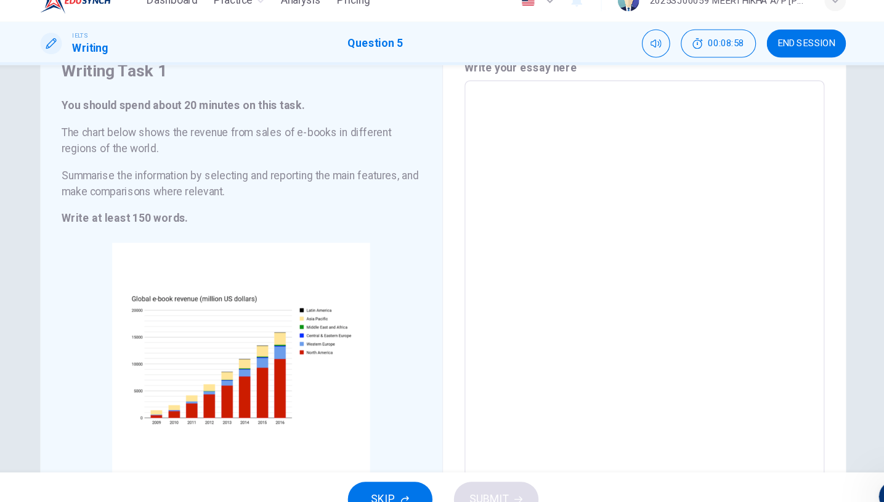
scroll to position [55, 0]
click at [471, 102] on textarea at bounding box center [627, 274] width 313 height 344
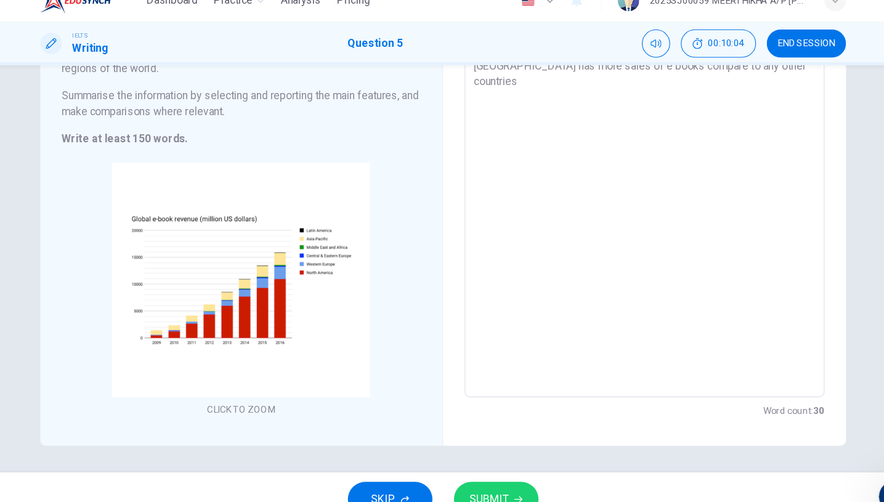
scroll to position [127, 0]
click at [467, 449] on span "SUBMIT" at bounding box center [485, 477] width 36 height 17
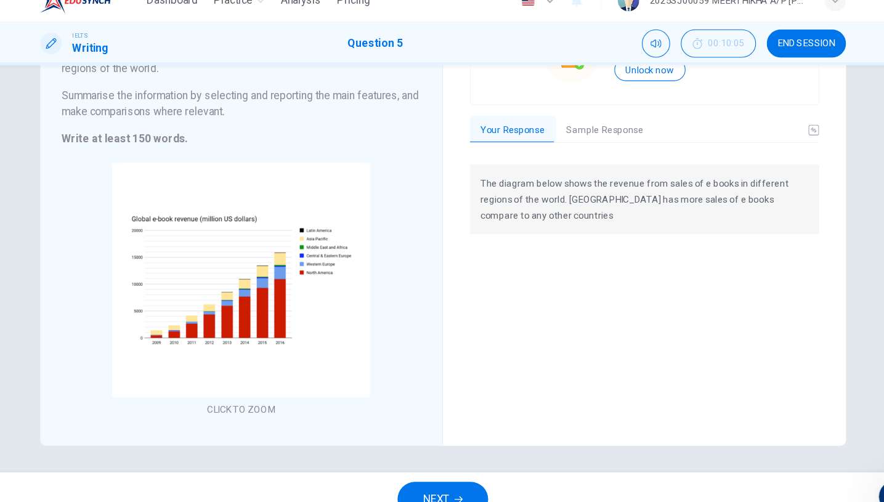
click at [546, 126] on button "Sample Response" at bounding box center [591, 139] width 91 height 26
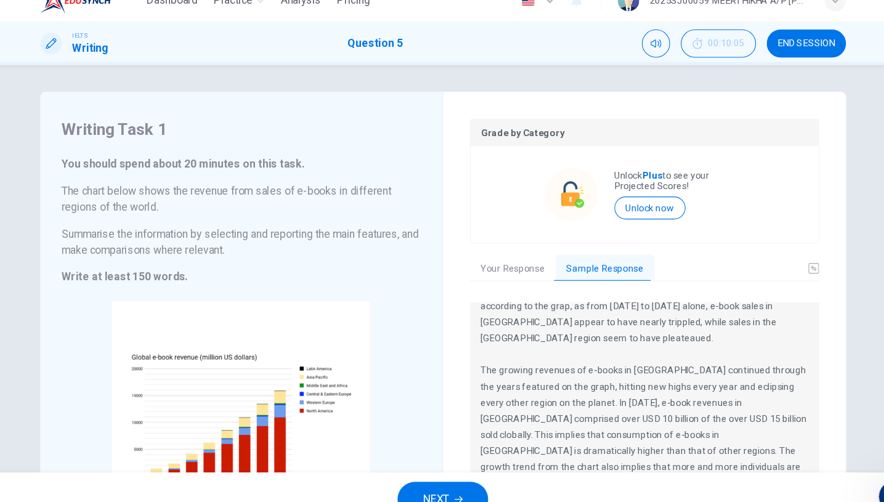
scroll to position [0, 0]
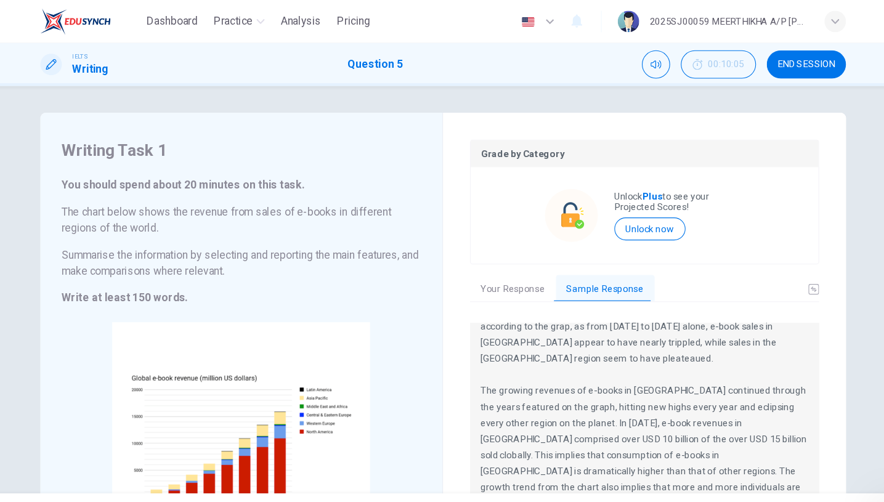
click at [355, 60] on h1 "Question 5" at bounding box center [380, 59] width 51 height 15
